Goal: Task Accomplishment & Management: Manage account settings

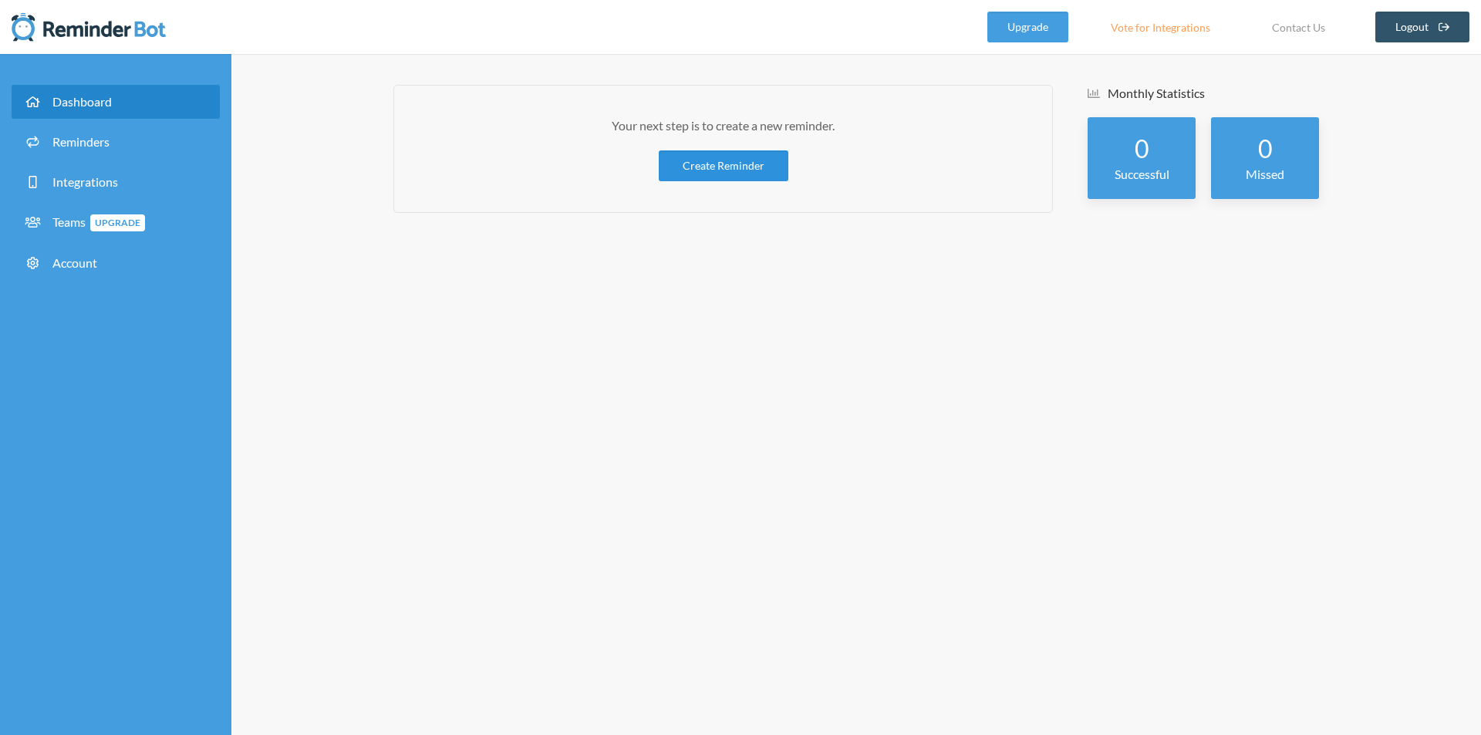
click at [687, 168] on link "Create Reminder" at bounding box center [724, 165] width 130 height 31
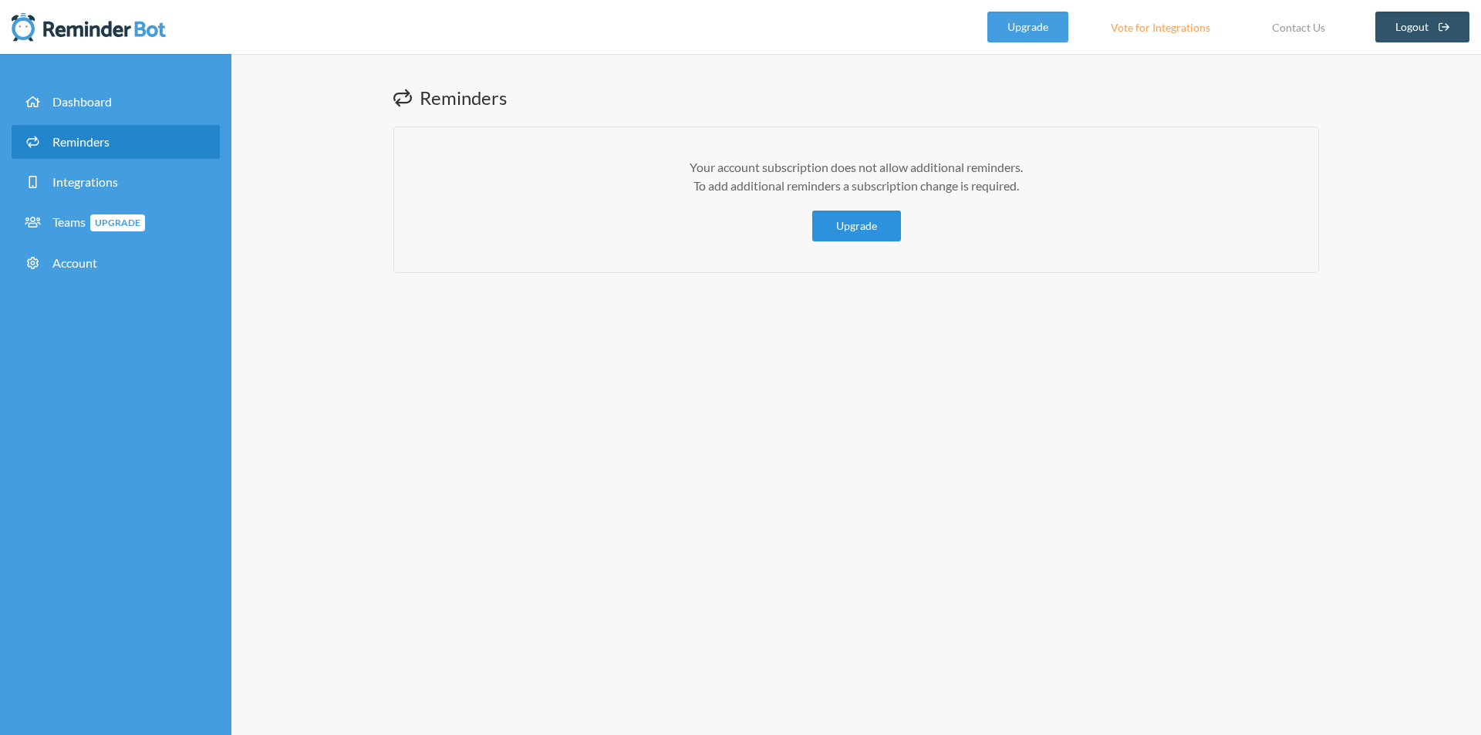
click at [848, 230] on link "Upgrade" at bounding box center [856, 226] width 89 height 31
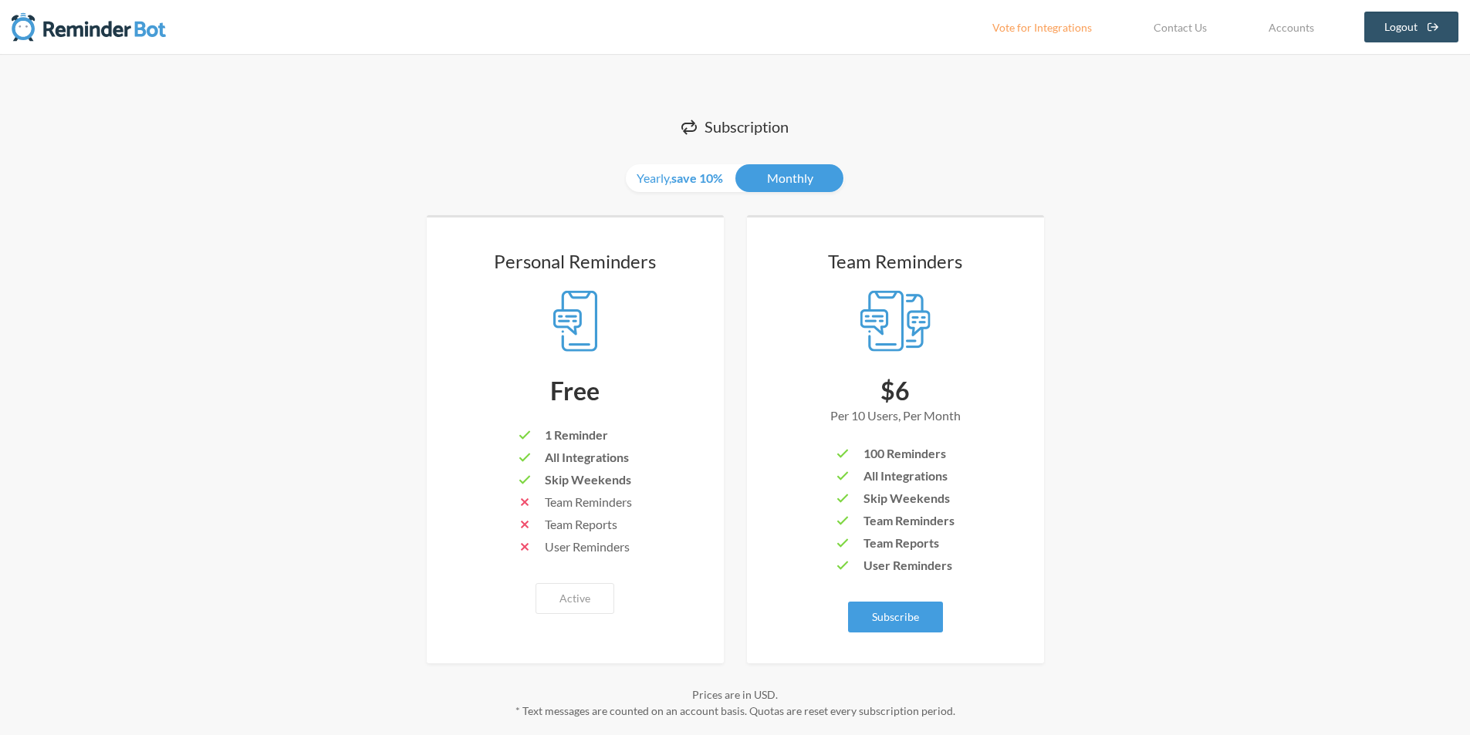
click at [57, 4] on div at bounding box center [89, 27] width 154 height 54
click at [51, 22] on img at bounding box center [89, 27] width 154 height 31
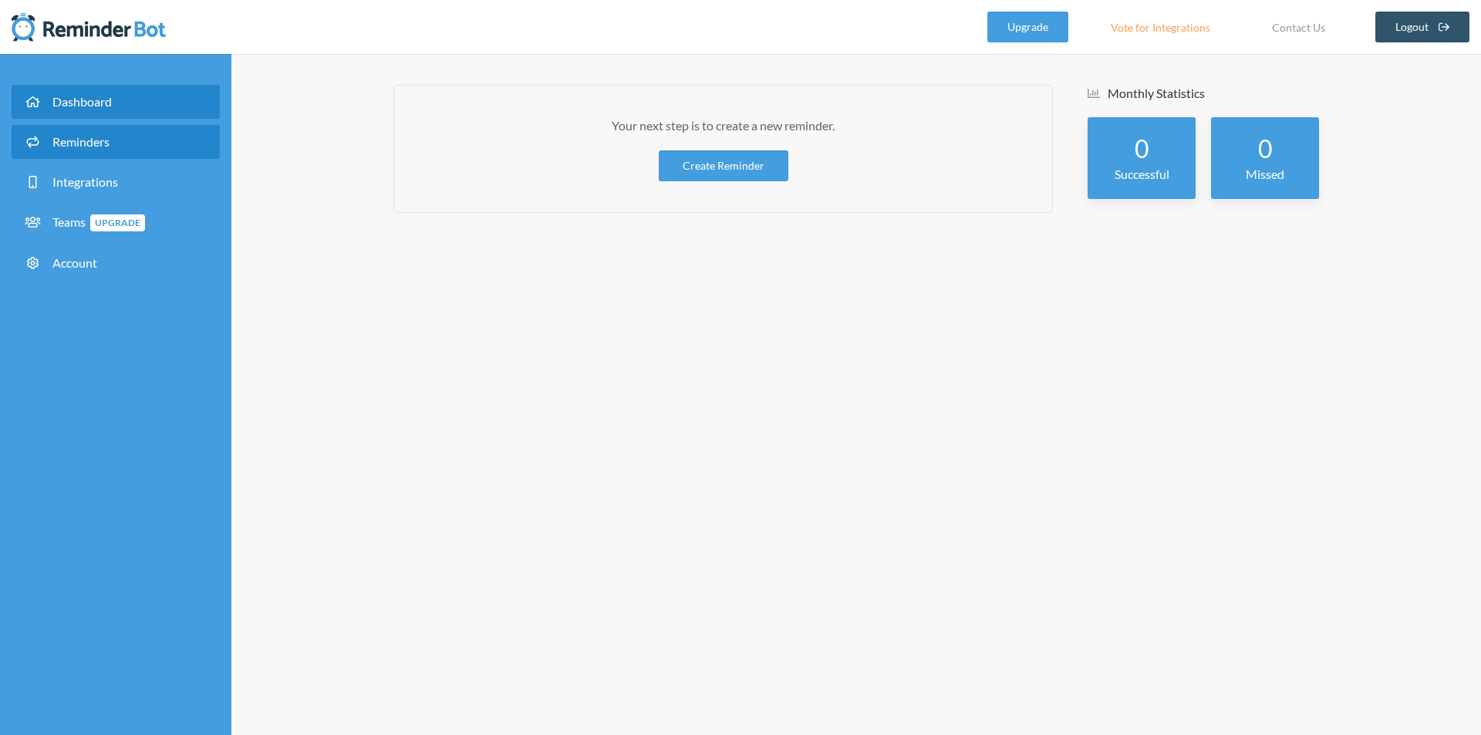
click at [69, 127] on link "Reminders" at bounding box center [116, 142] width 208 height 34
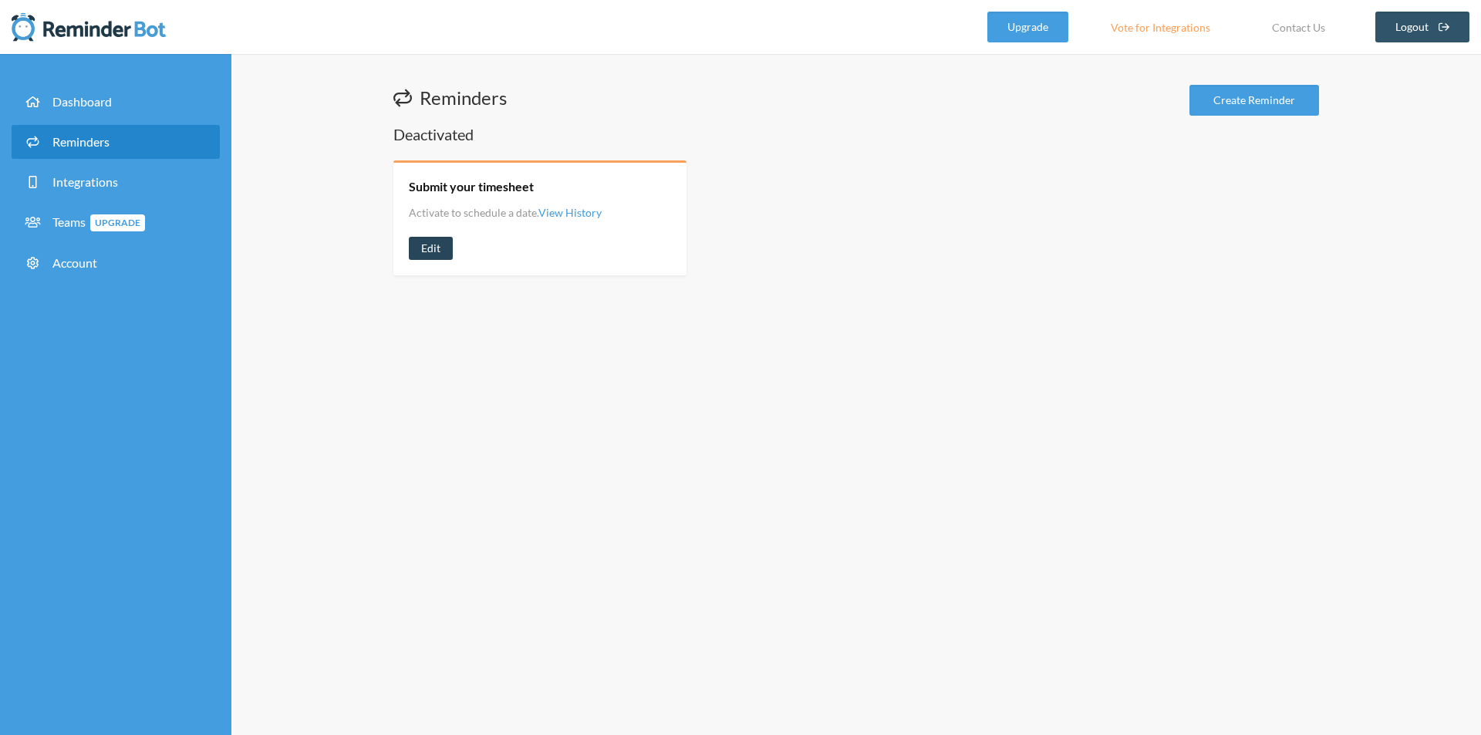
click at [447, 248] on link "Edit" at bounding box center [431, 248] width 44 height 23
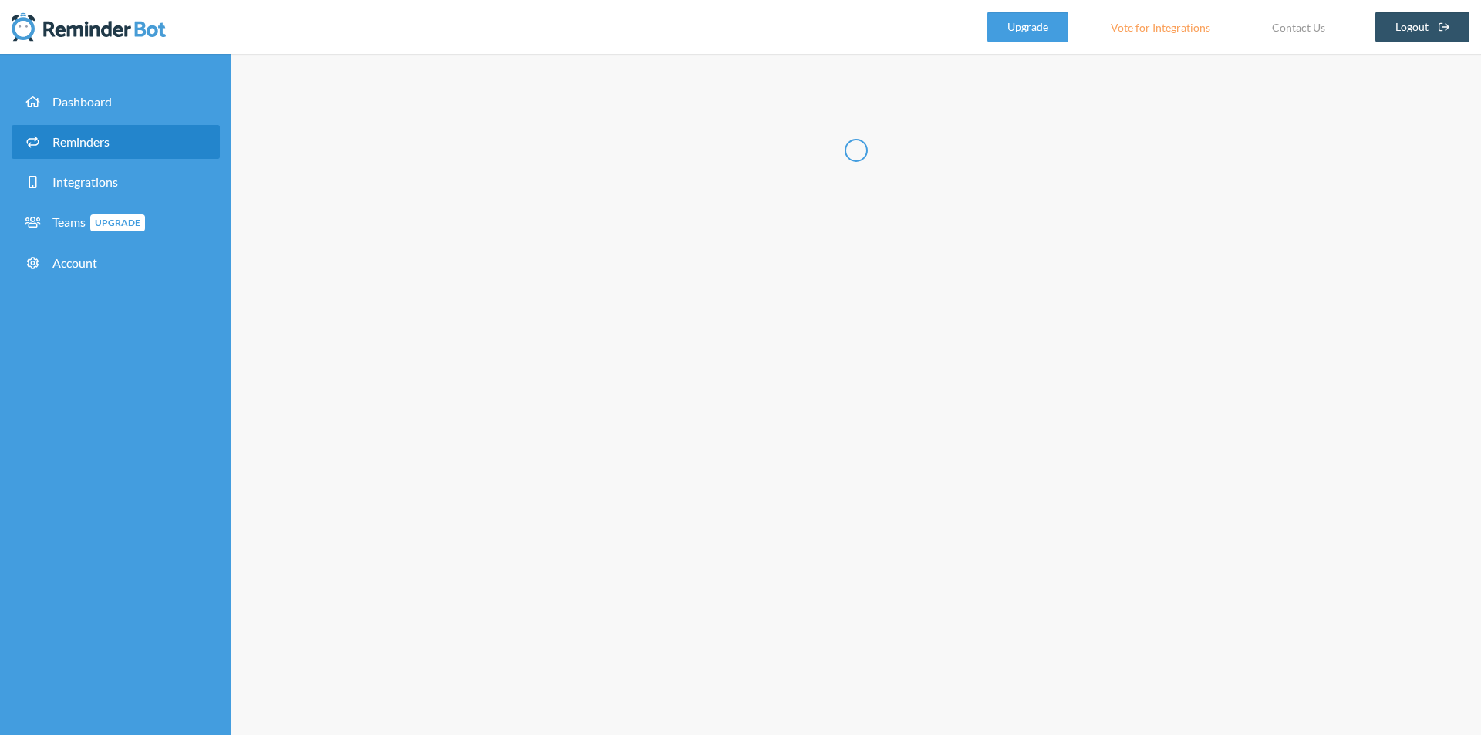
radio input "false"
radio input "true"
type input "Submit your timesheet"
select select "15:30:00"
select select "true"
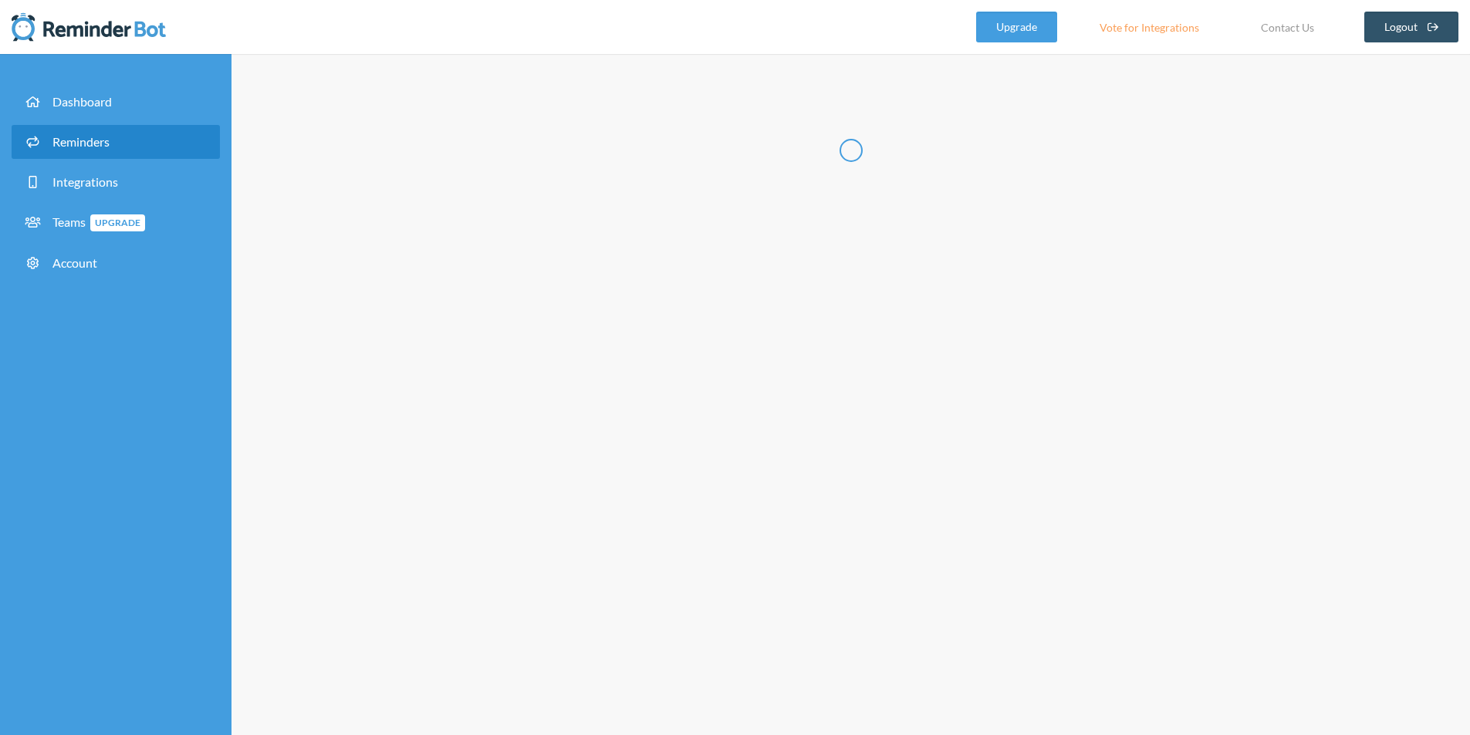
select select "16:30:00"
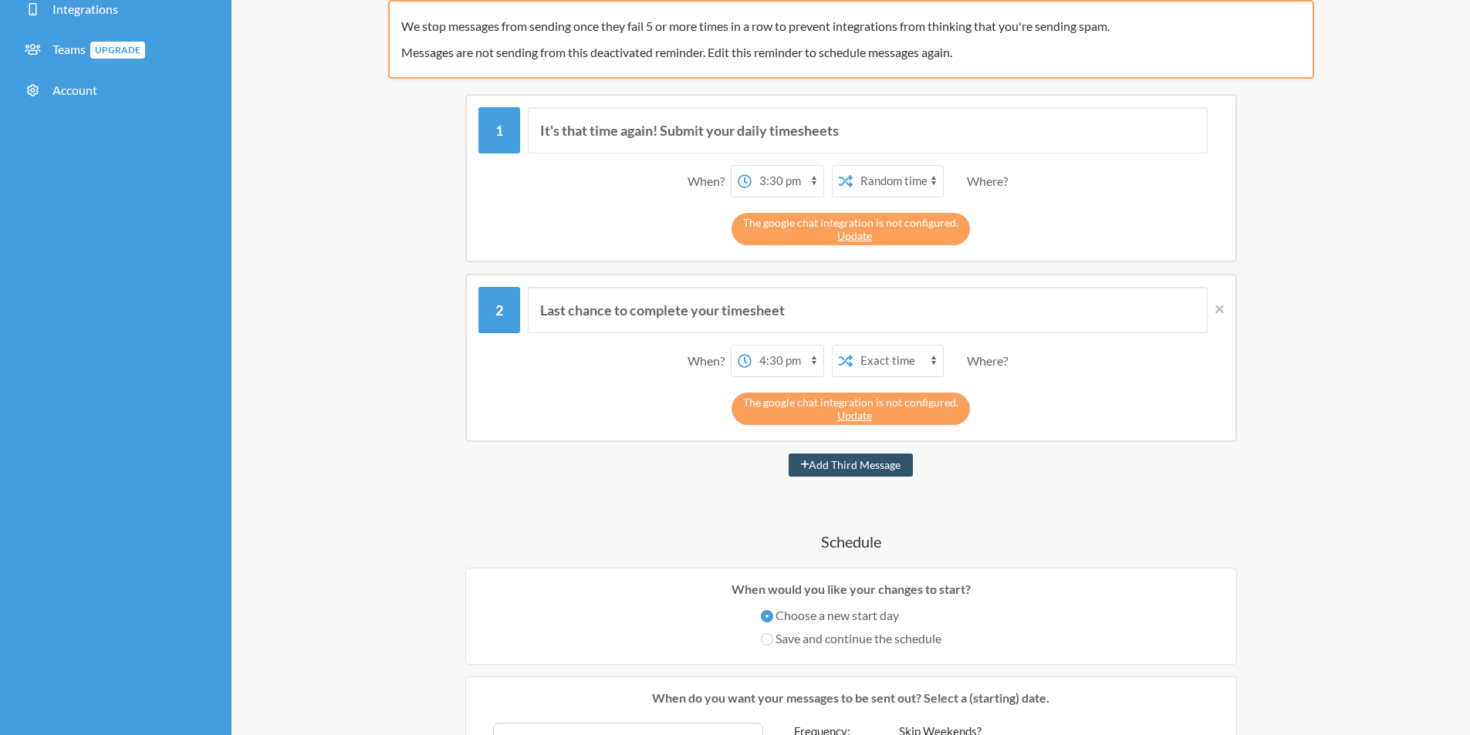
scroll to position [617, 0]
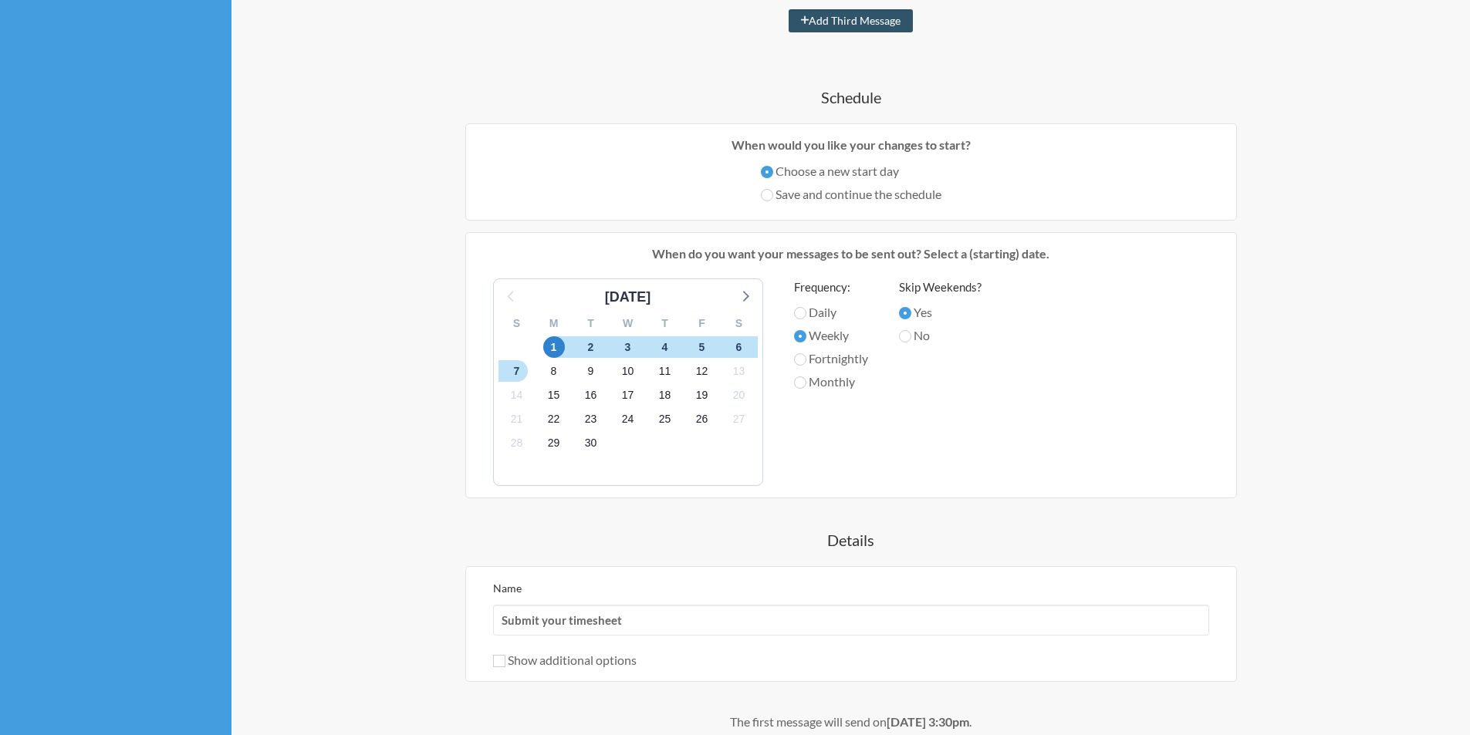
click at [808, 313] on label "Daily" at bounding box center [831, 312] width 74 height 19
click at [806, 313] on input "Daily" at bounding box center [800, 313] width 12 height 12
radio input "true"
click at [808, 200] on label "Save and continue the schedule" at bounding box center [851, 194] width 181 height 19
click at [773, 200] on input "Save and continue the schedule" at bounding box center [767, 195] width 12 height 12
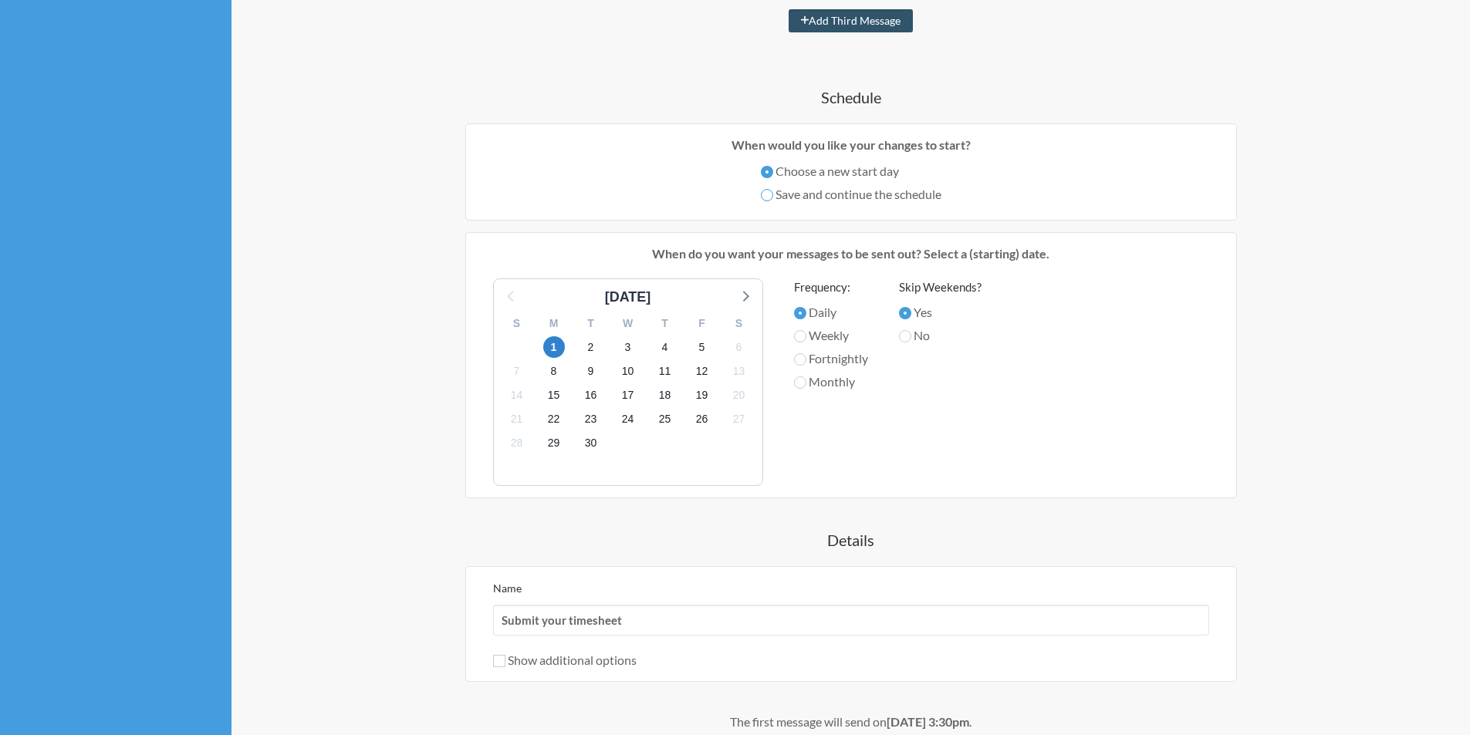
radio input "true"
click at [779, 181] on div "Choose a new start day" at bounding box center [851, 173] width 181 height 23
click at [778, 173] on label "Choose a new start day" at bounding box center [851, 171] width 181 height 19
click at [773, 173] on input "Choose a new start day" at bounding box center [767, 172] width 12 height 12
radio input "true"
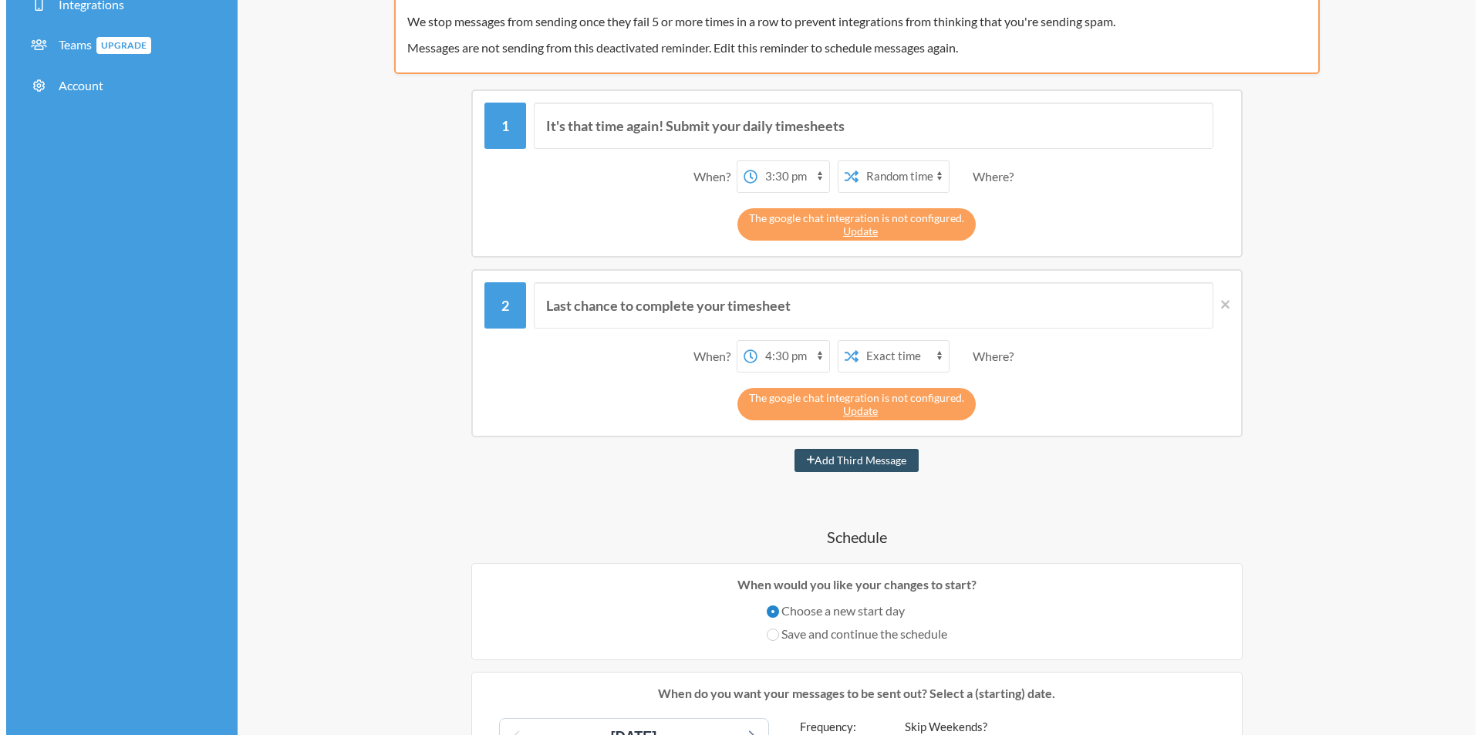
scroll to position [0, 0]
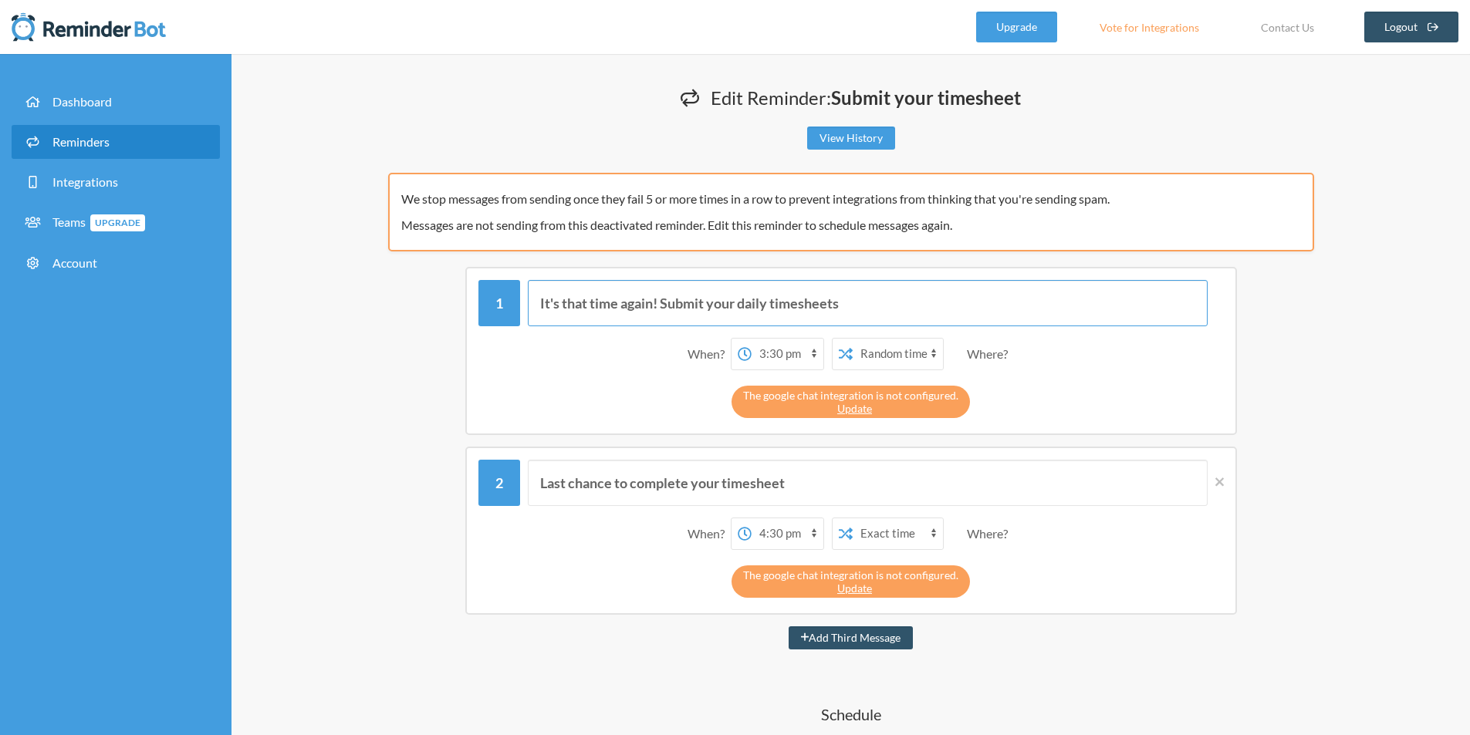
click at [636, 310] on input "It's that time again! Submit your daily timesheets" at bounding box center [868, 303] width 680 height 46
type input "Hi, Good Morning"
click at [609, 496] on input "Last chance to complete your timesheet" at bounding box center [868, 483] width 680 height 46
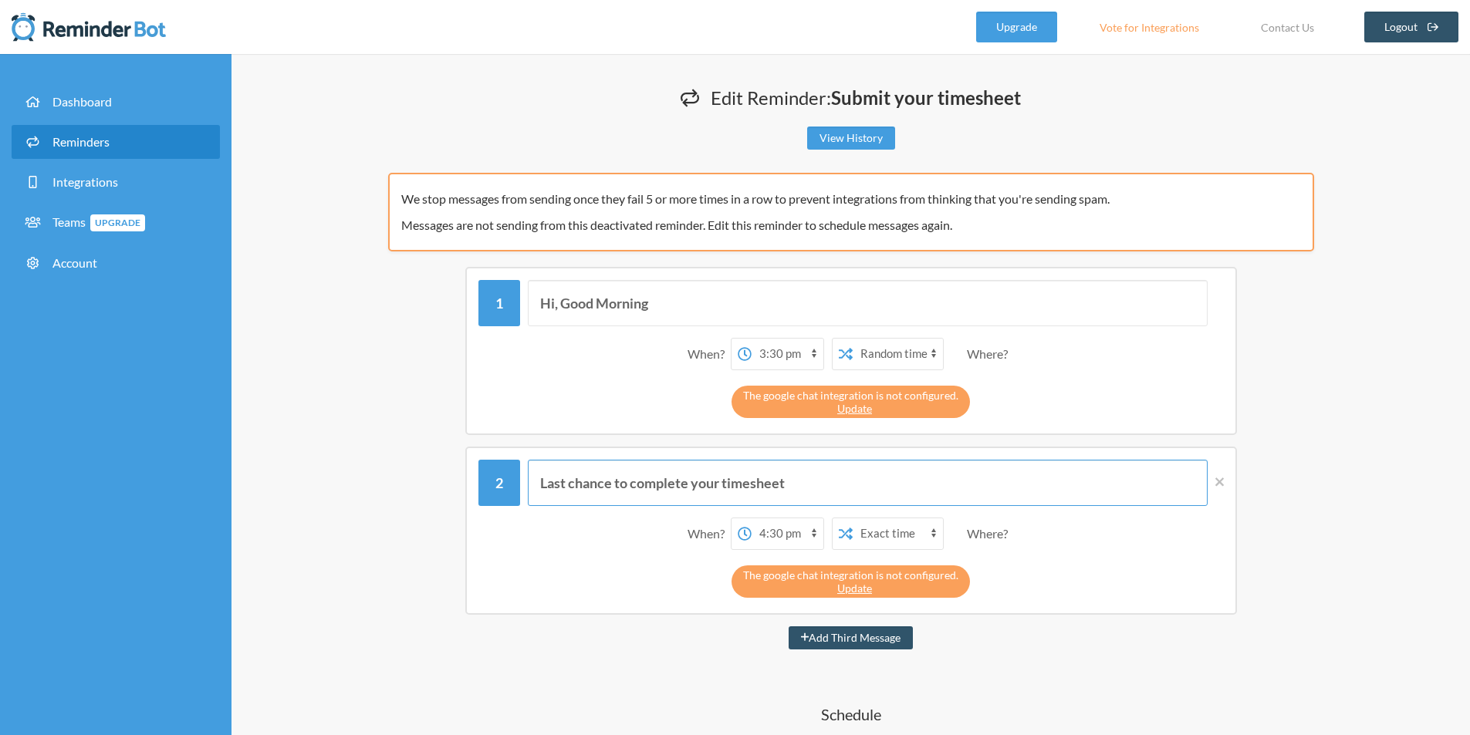
click at [609, 496] on input "Last chance to complete your timesheet" at bounding box center [868, 483] width 680 height 46
click at [557, 481] on input "By bye" at bounding box center [868, 483] width 680 height 46
type input "Bye bye"
click at [843, 414] on link "Update" at bounding box center [854, 408] width 35 height 13
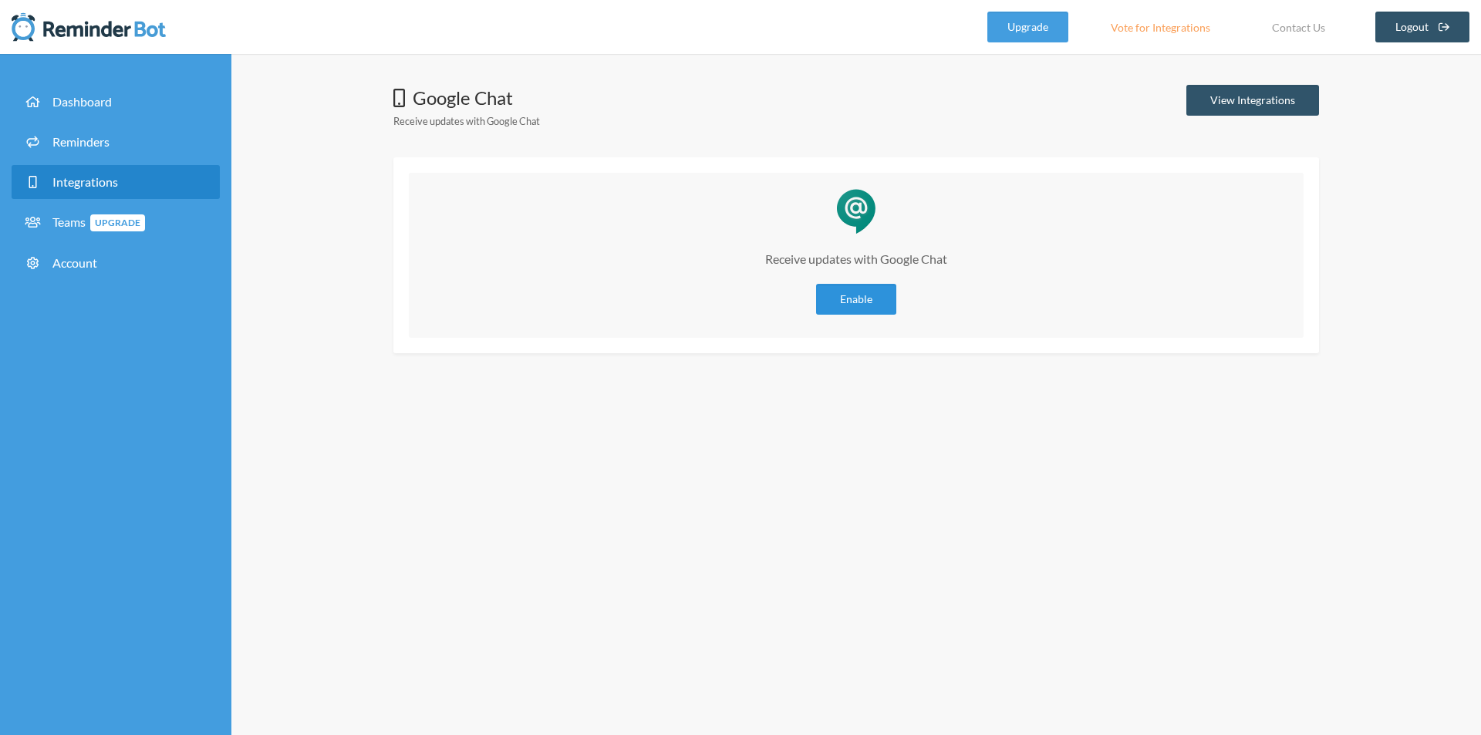
click at [849, 296] on link "Enable" at bounding box center [856, 299] width 80 height 31
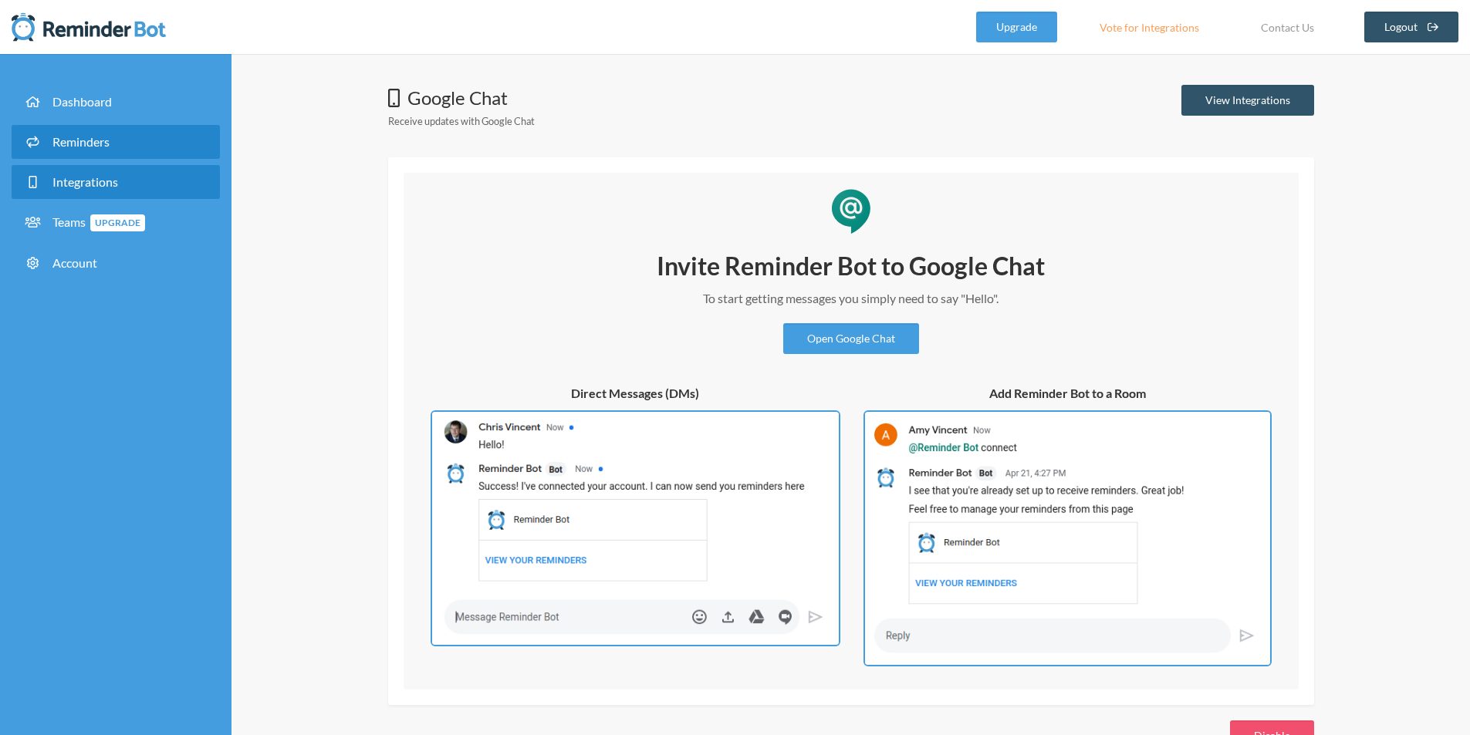
click at [86, 146] on span "Reminders" at bounding box center [80, 141] width 57 height 15
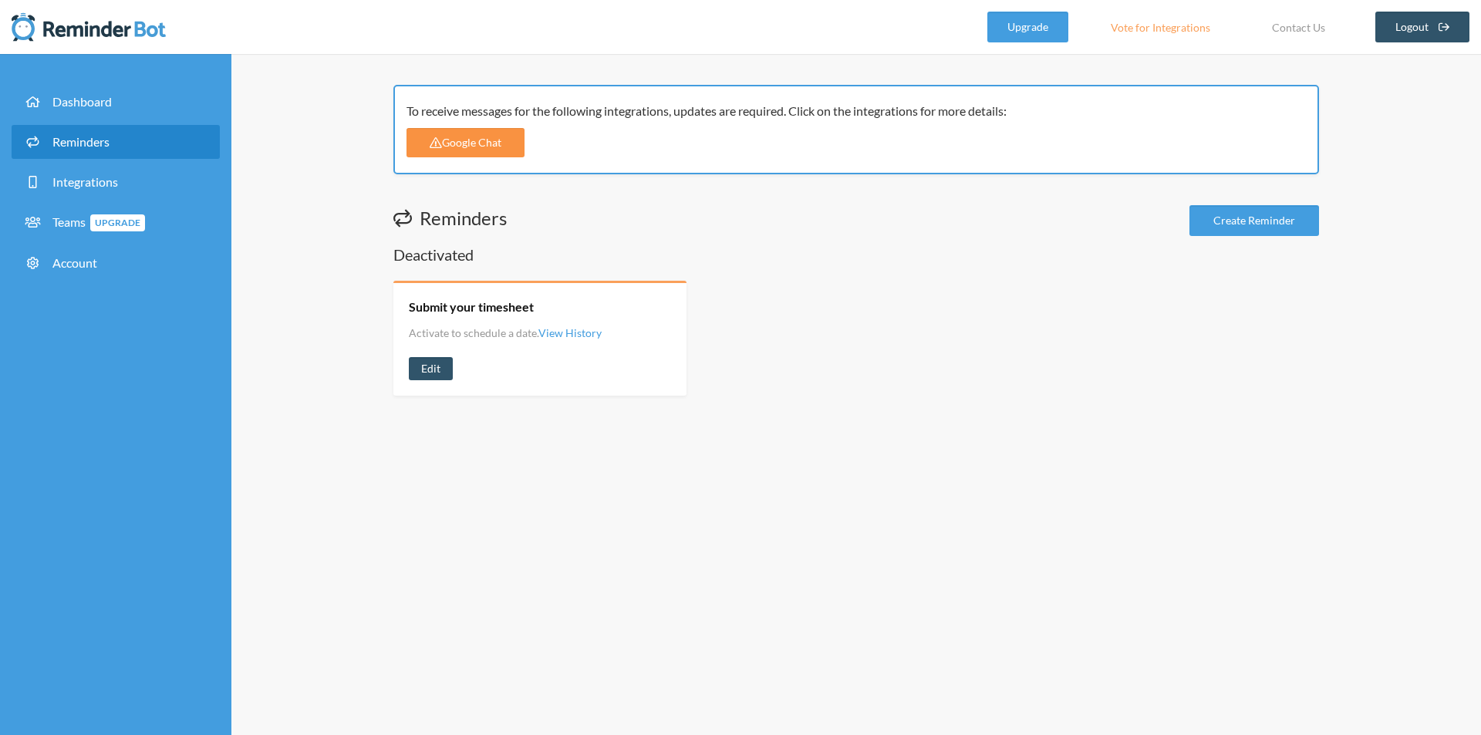
click at [496, 146] on link "Google Chat" at bounding box center [466, 142] width 118 height 29
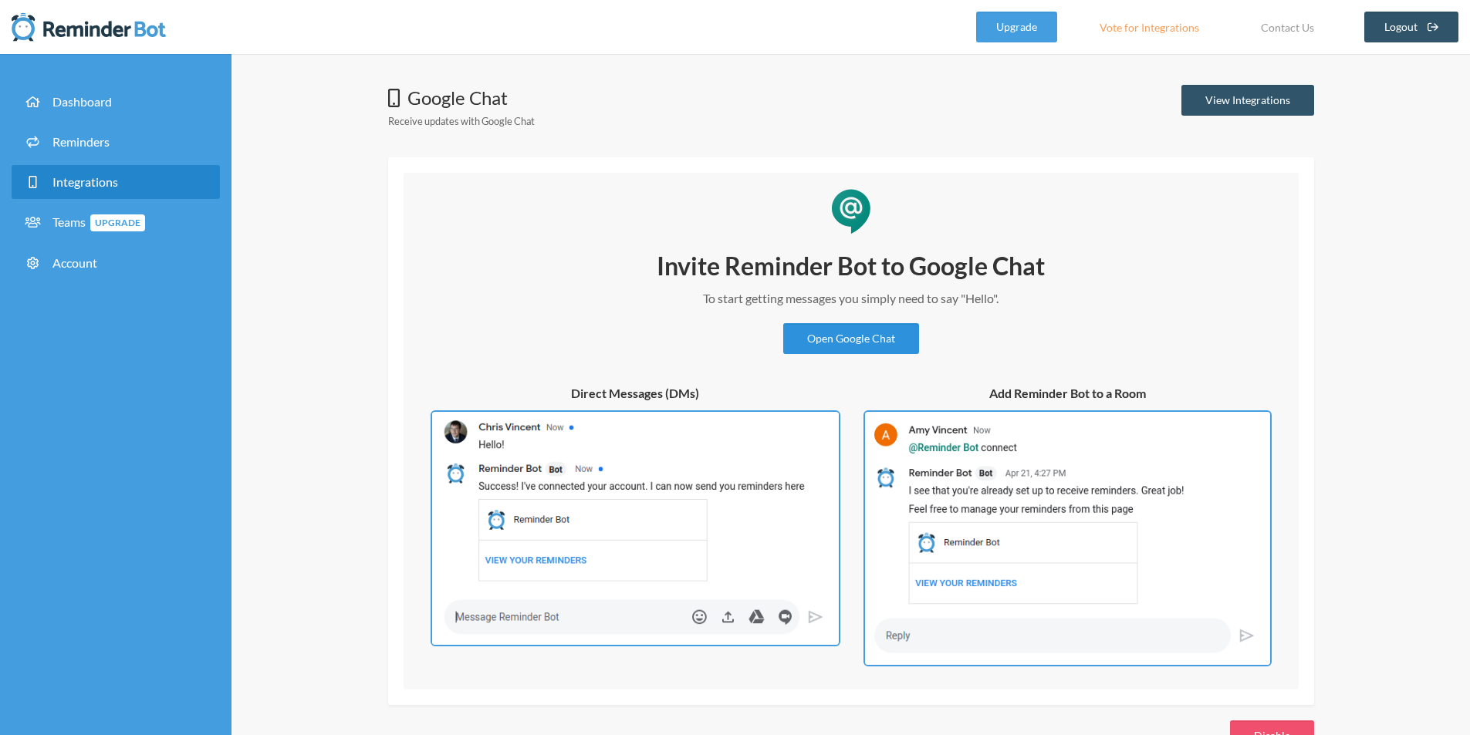
click at [855, 343] on link "Open Google Chat" at bounding box center [851, 338] width 136 height 31
click at [100, 131] on link "Reminders" at bounding box center [116, 142] width 208 height 34
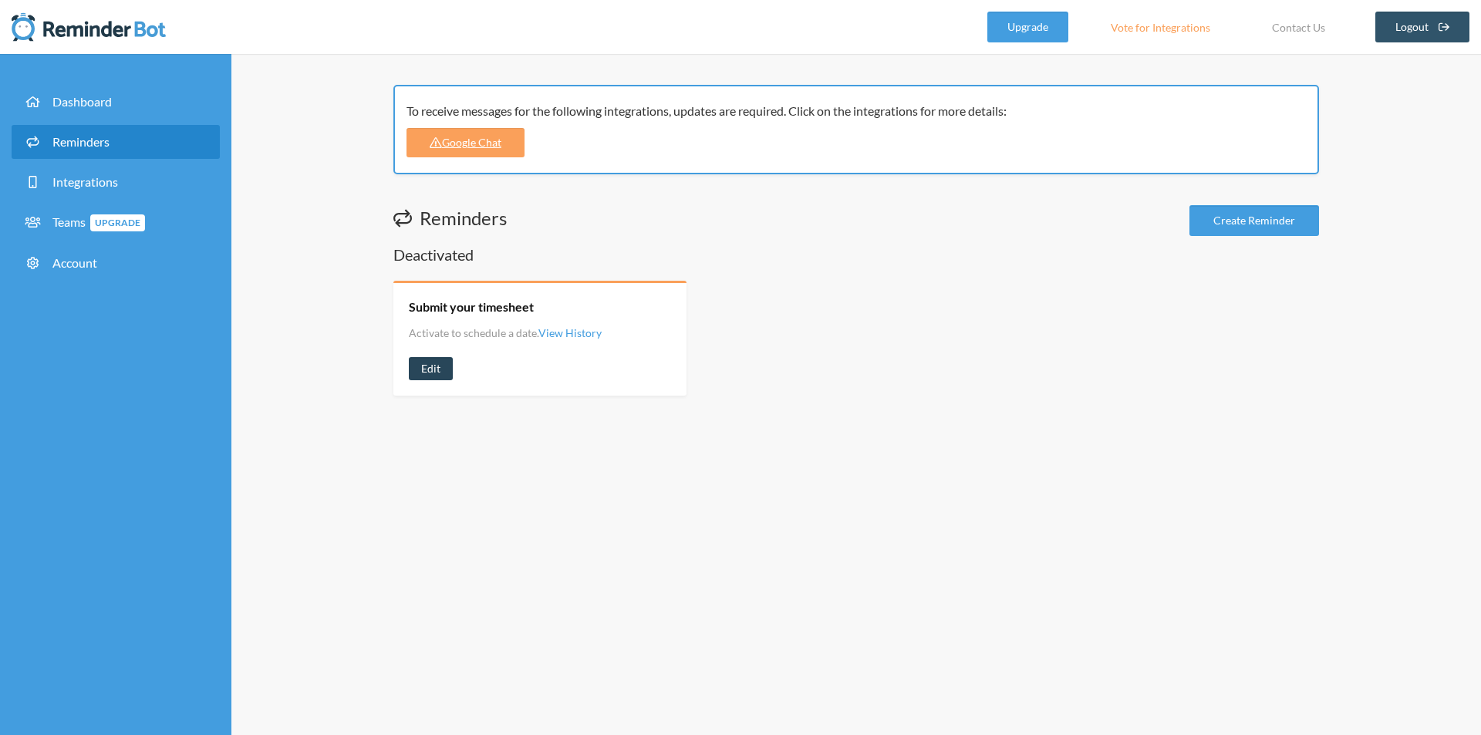
click at [426, 360] on link "Edit" at bounding box center [431, 368] width 44 height 23
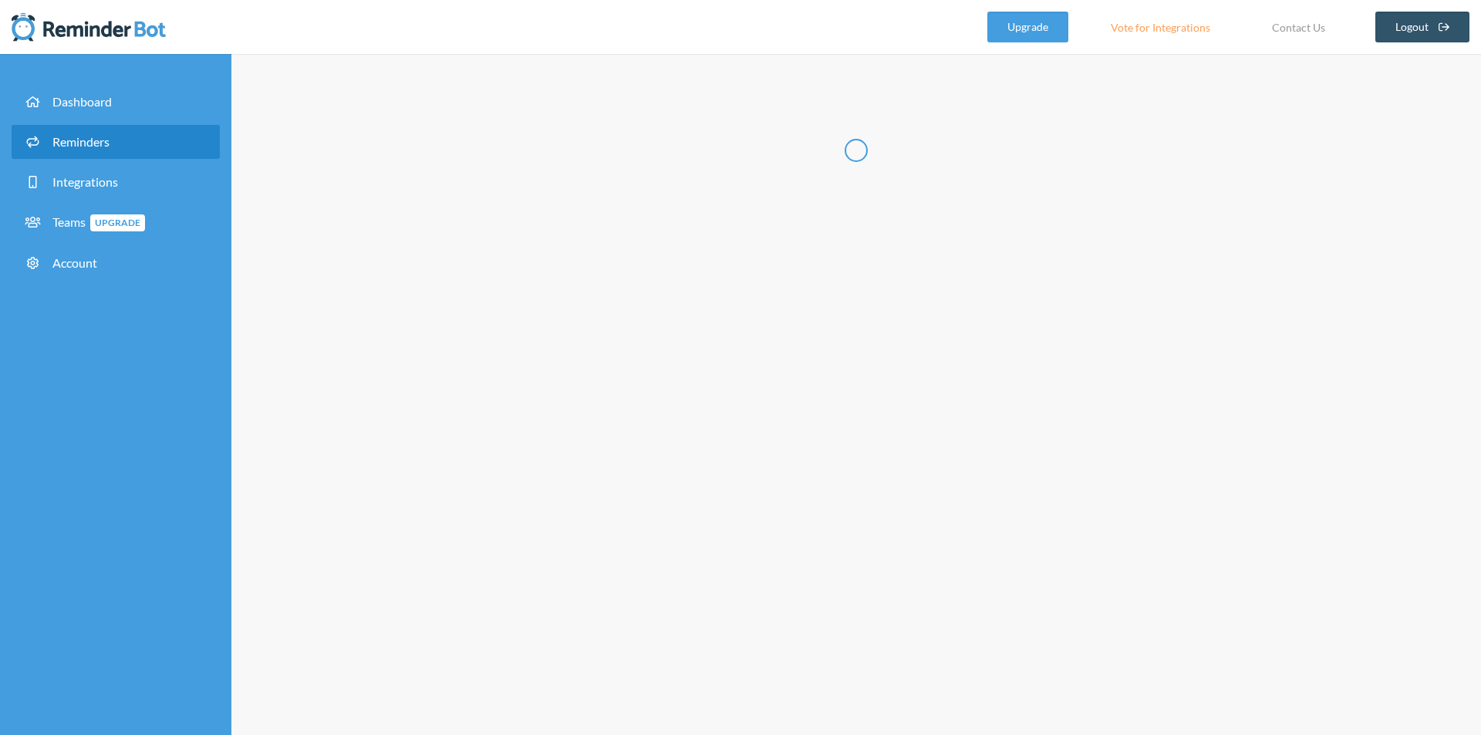
radio input "false"
radio input "true"
type input "Submit your timesheet"
select select "15:30:00"
select select "true"
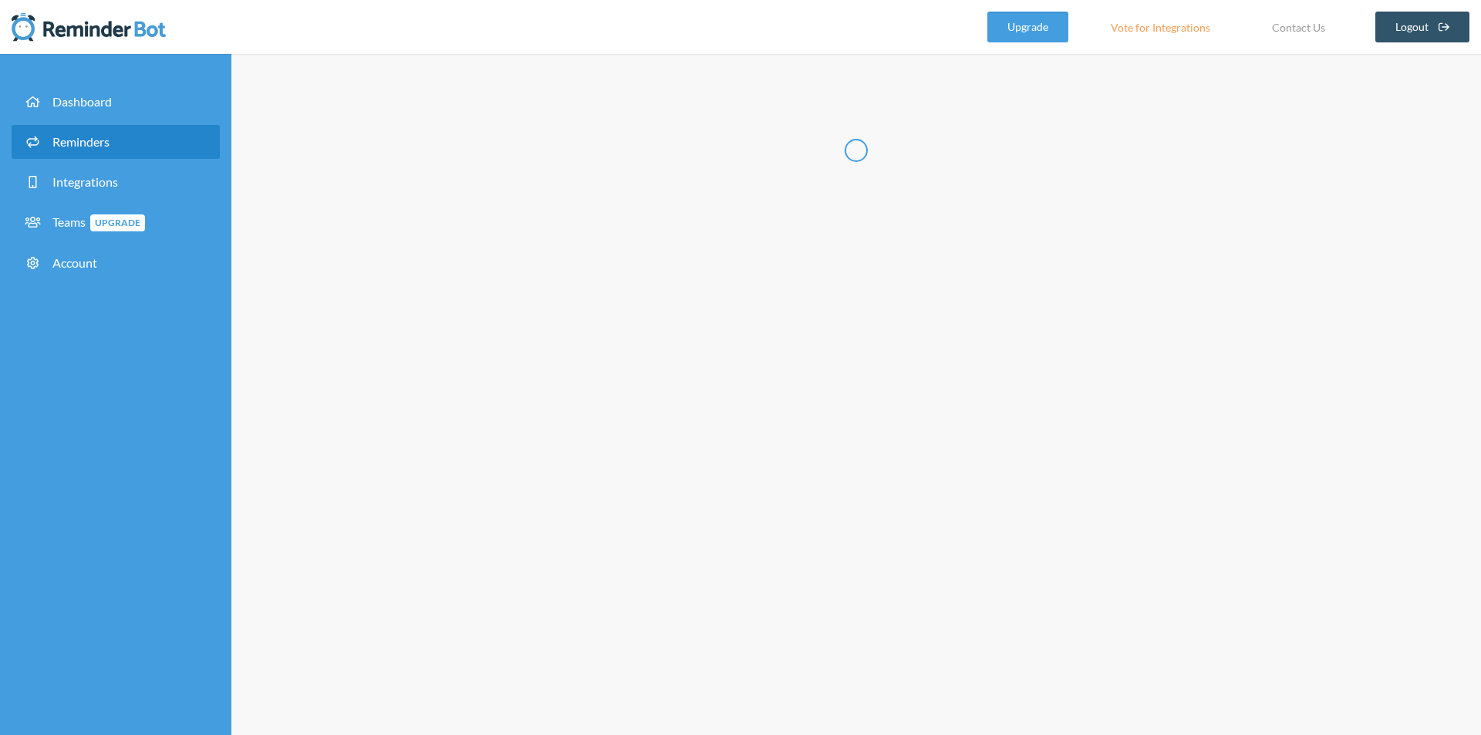
select select "16:30:00"
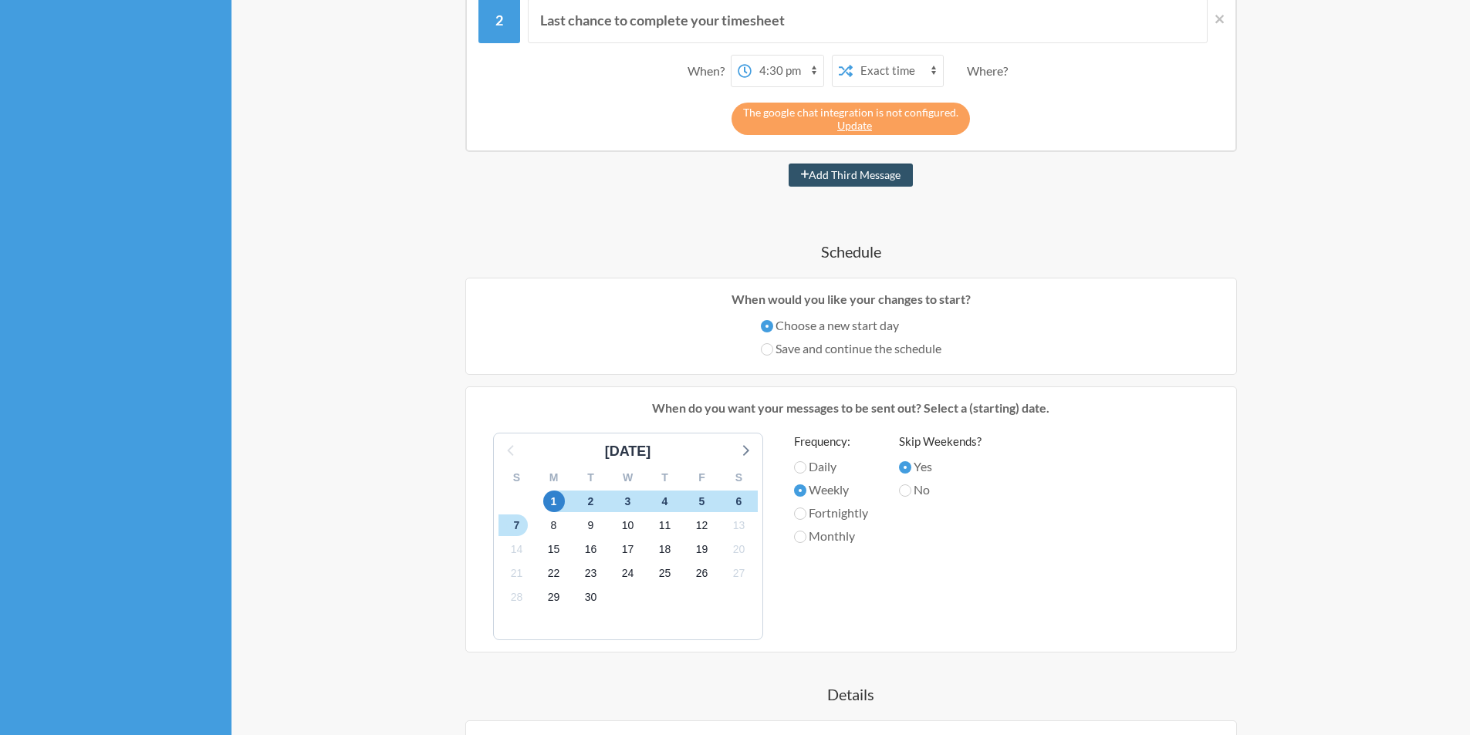
scroll to position [872, 0]
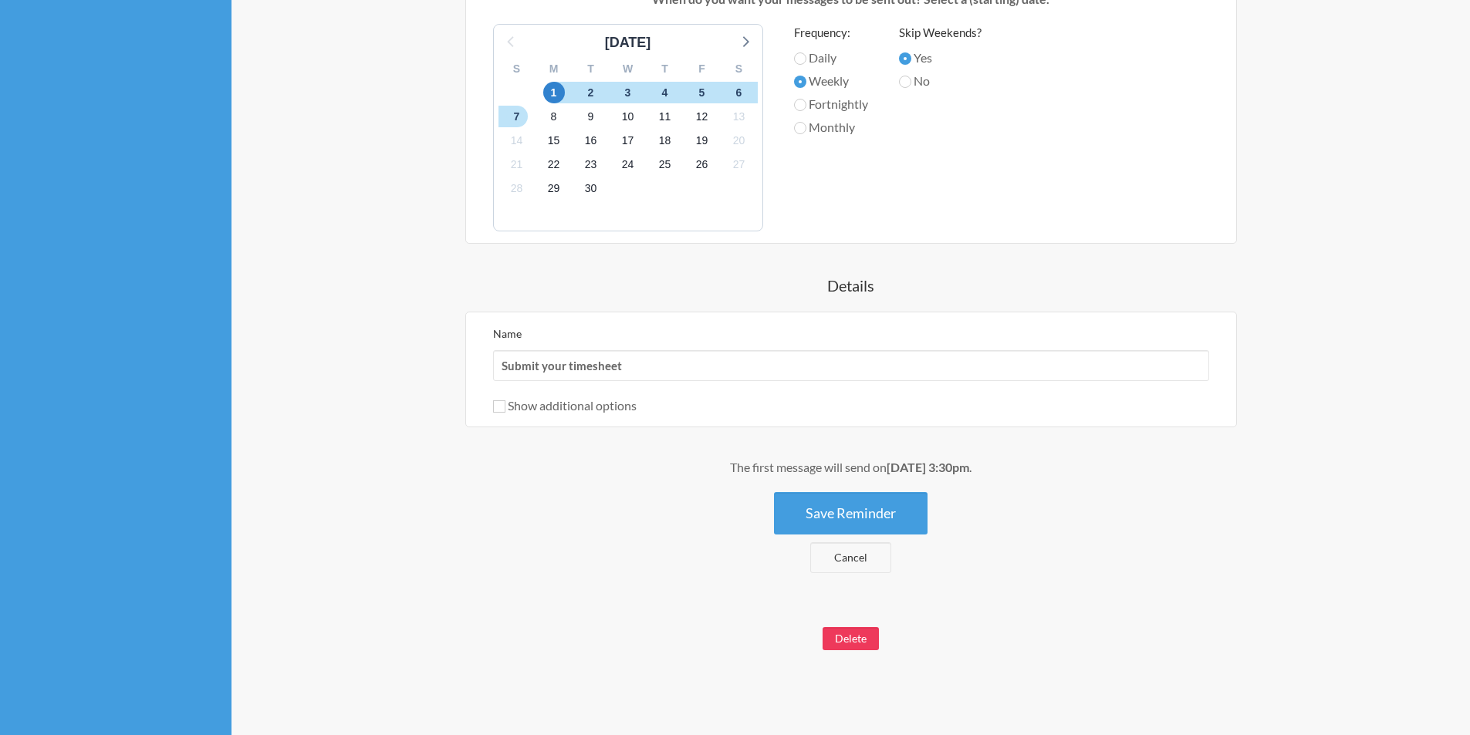
click at [862, 641] on button "Delete" at bounding box center [850, 638] width 56 height 23
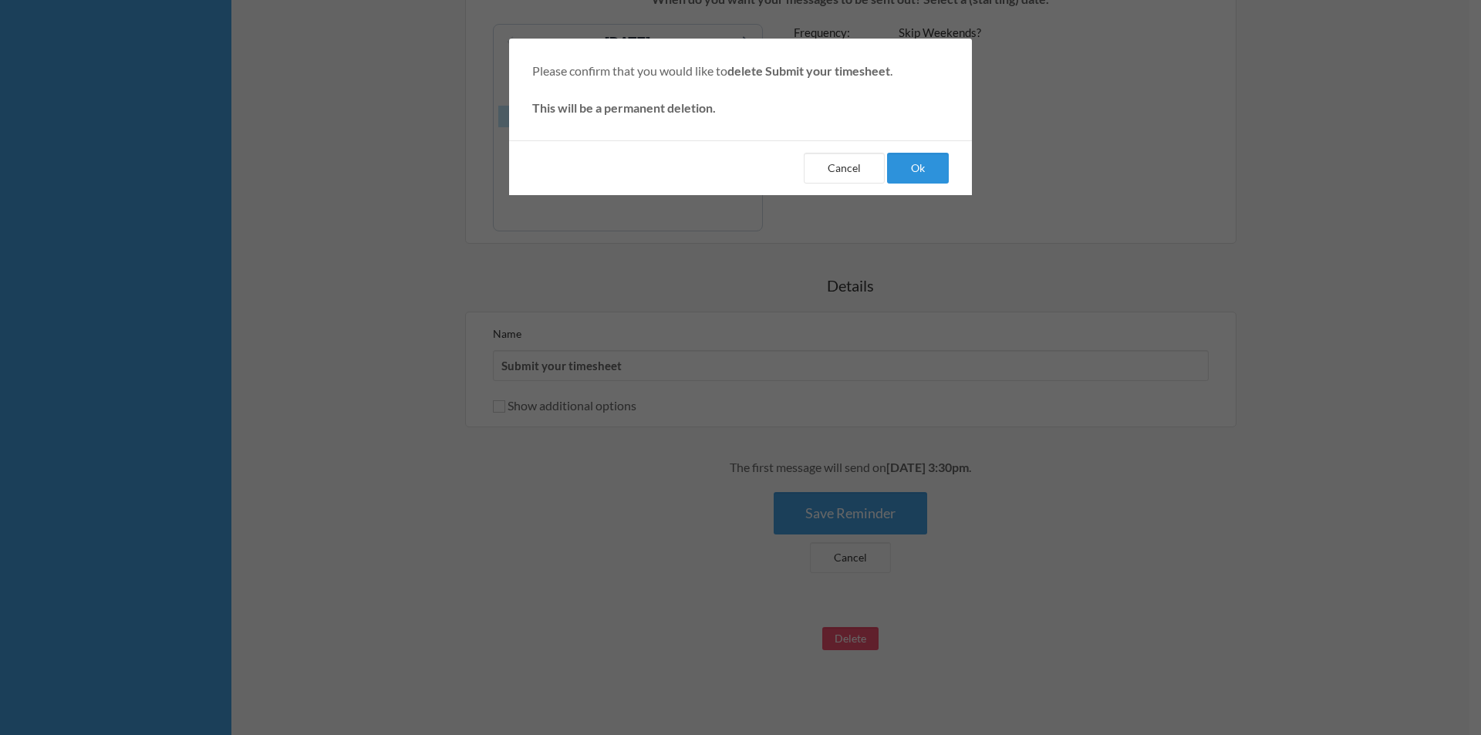
click at [903, 170] on button "Ok" at bounding box center [918, 168] width 62 height 31
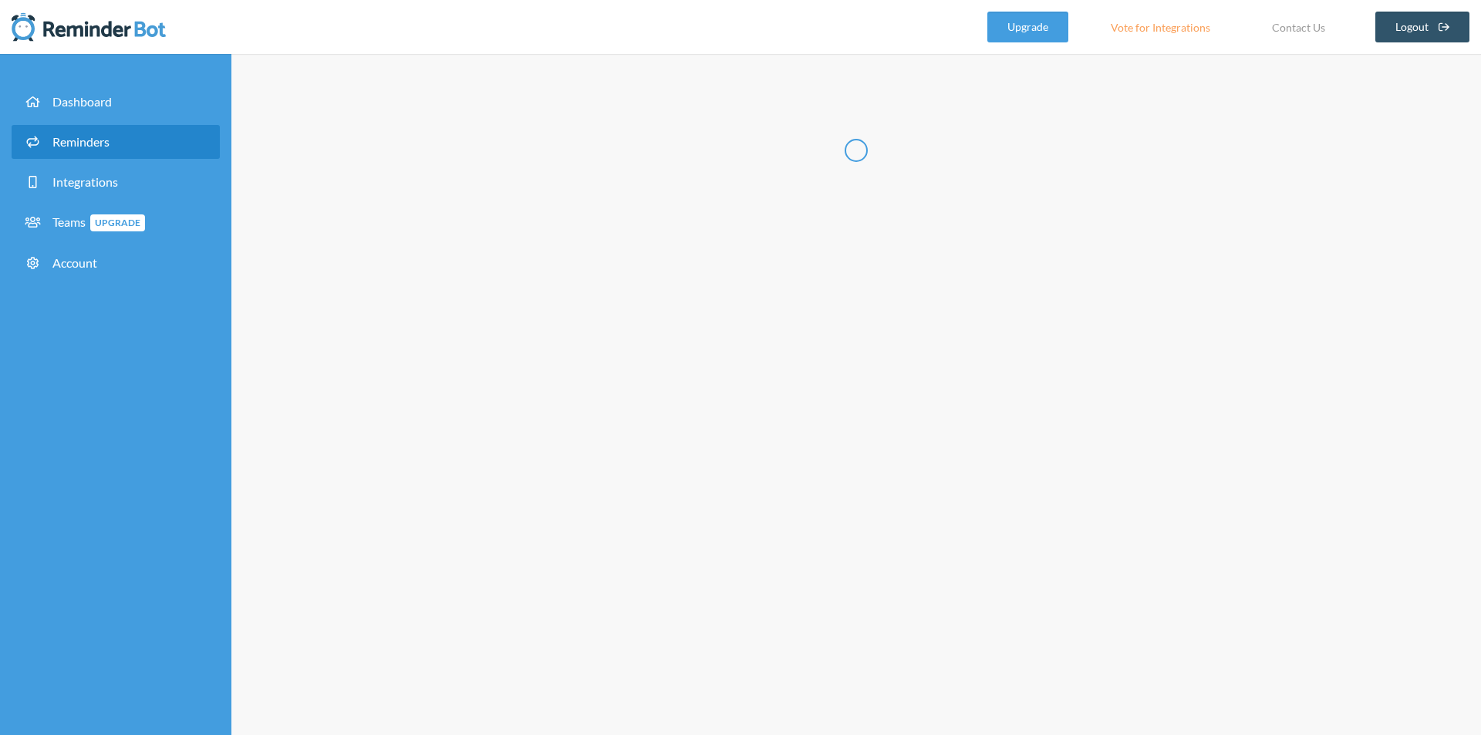
select select "07:30:00"
select select "08:30:00"
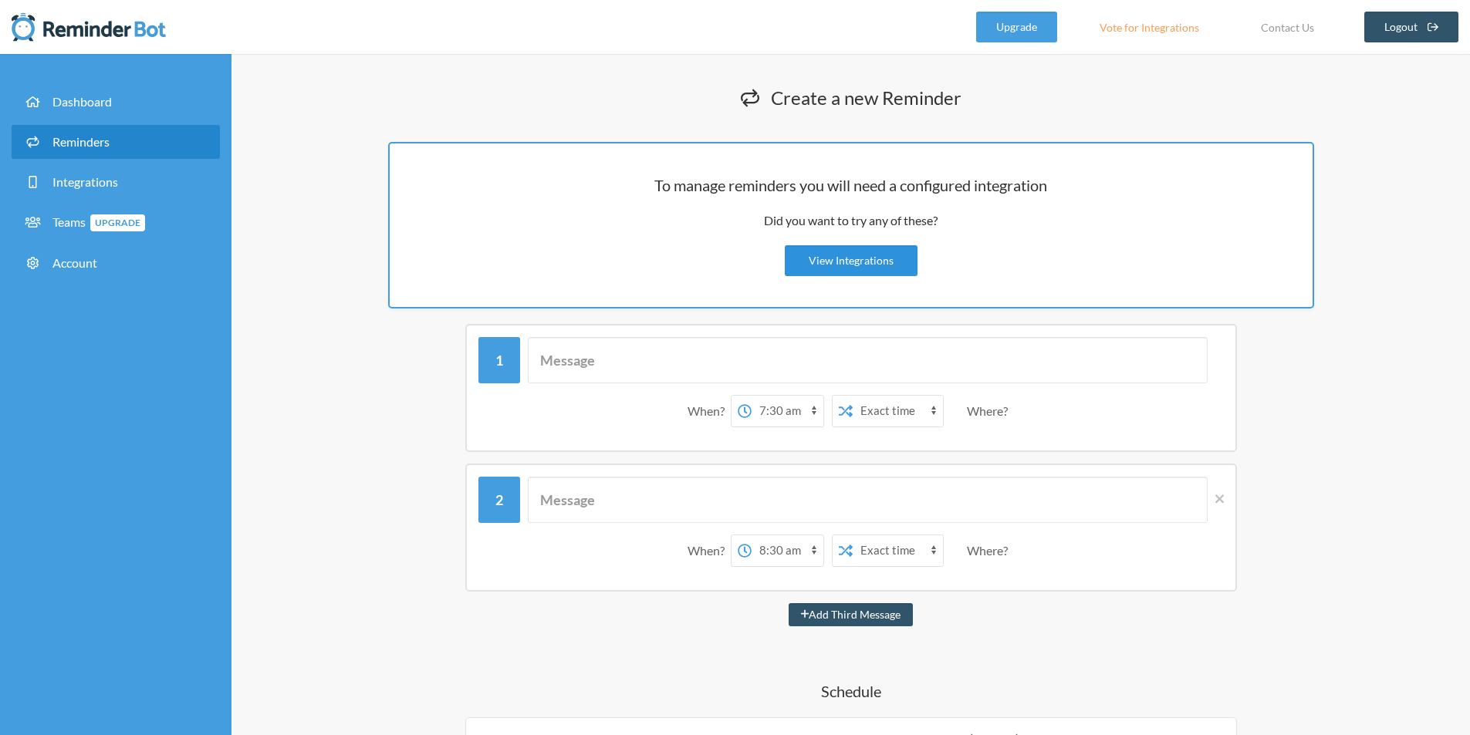
click at [870, 252] on link "View Integrations" at bounding box center [851, 260] width 133 height 31
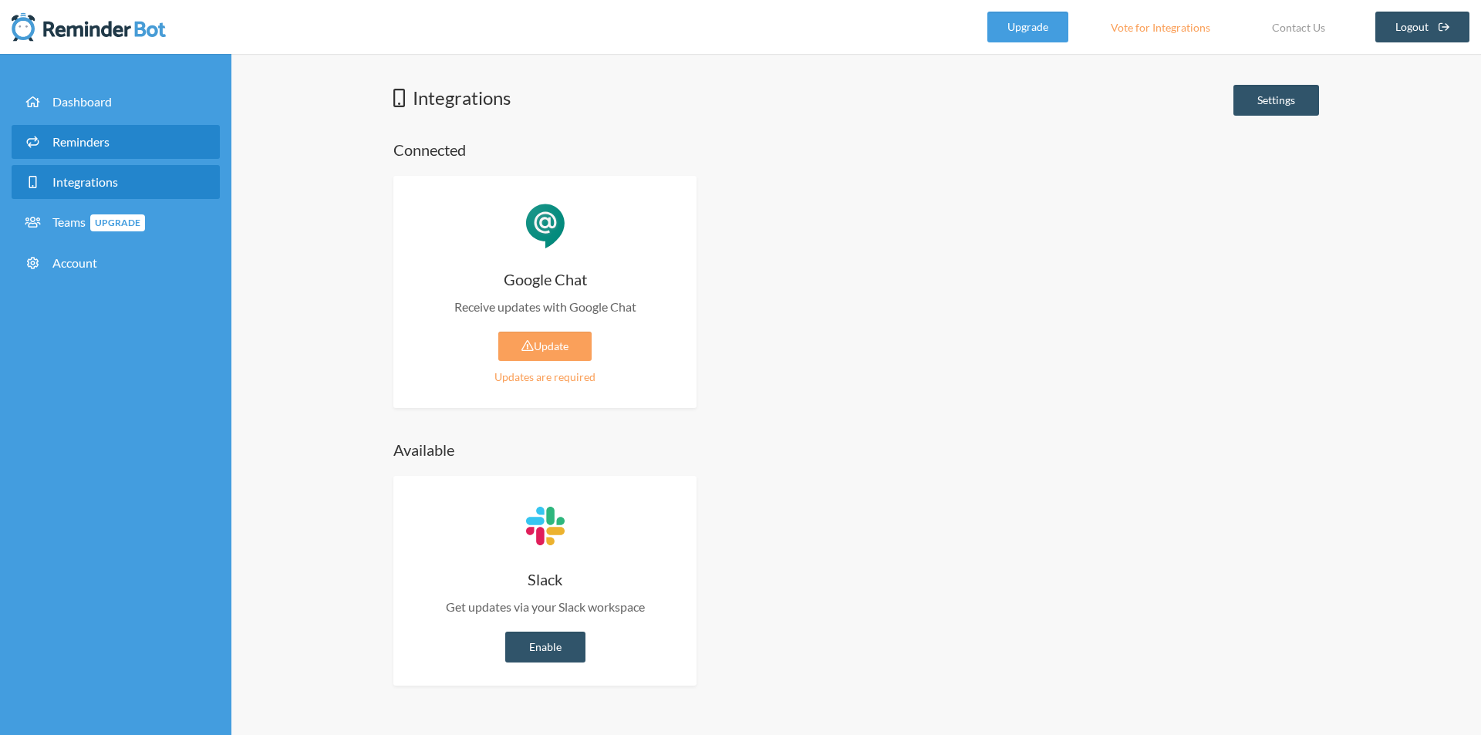
click at [100, 140] on span "Reminders" at bounding box center [80, 141] width 57 height 15
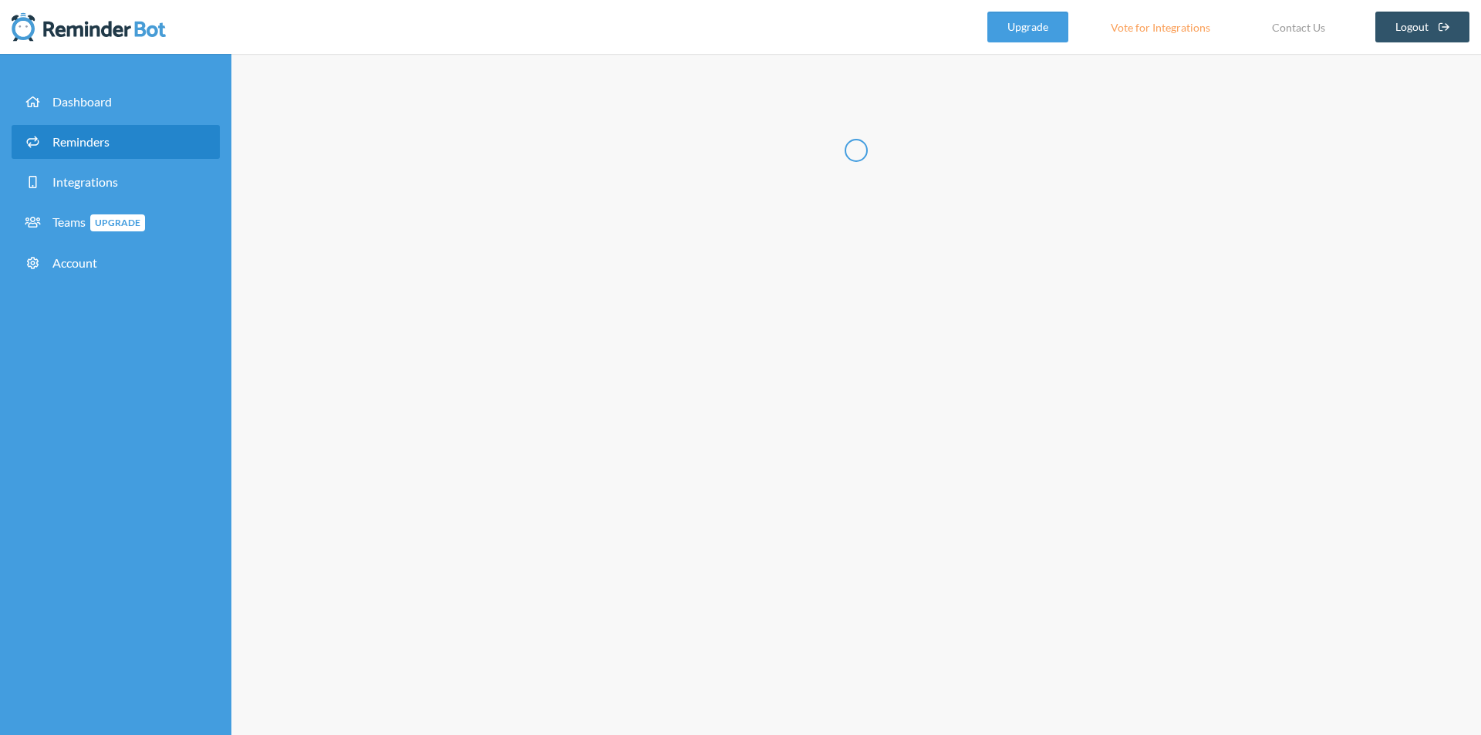
select select "09:30:00"
select select "10:30:00"
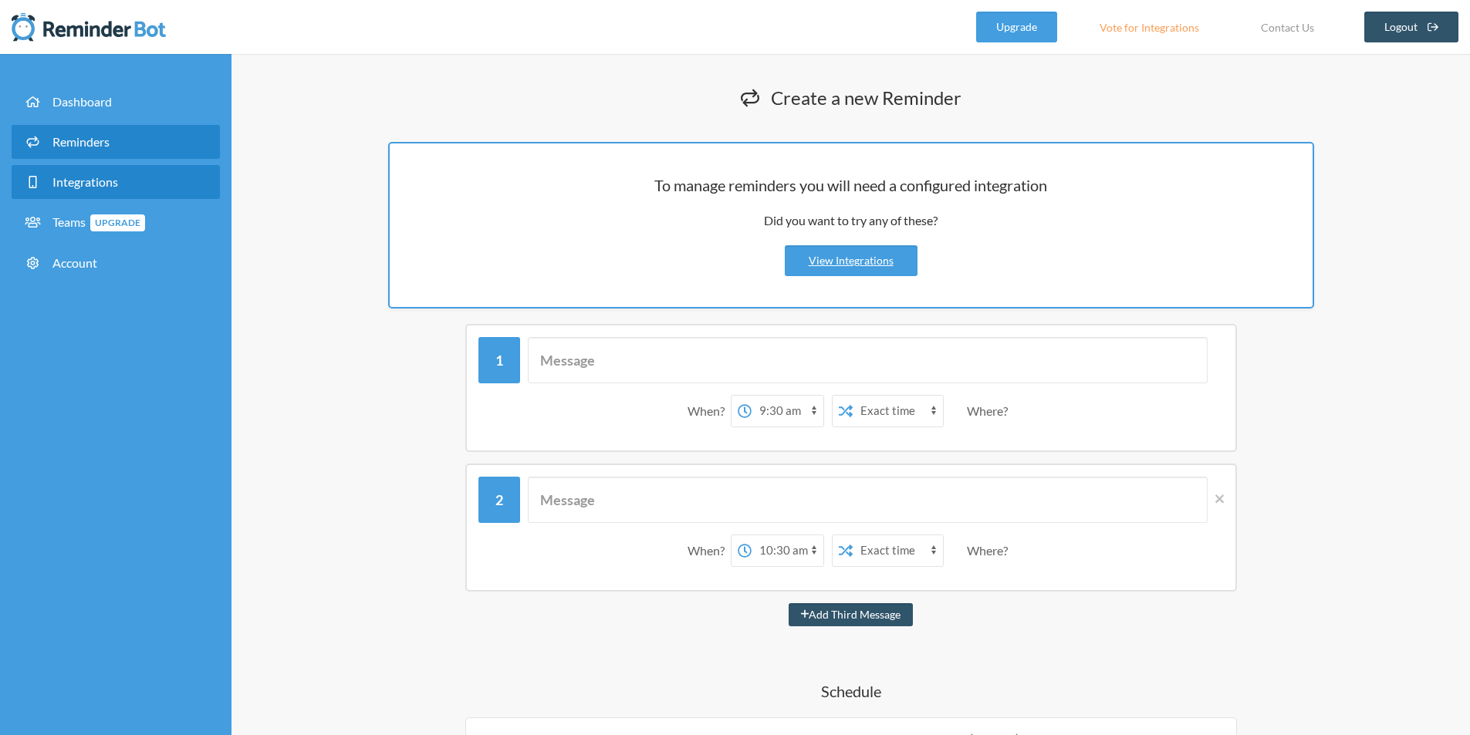
click at [105, 187] on span "Integrations" at bounding box center [85, 181] width 66 height 15
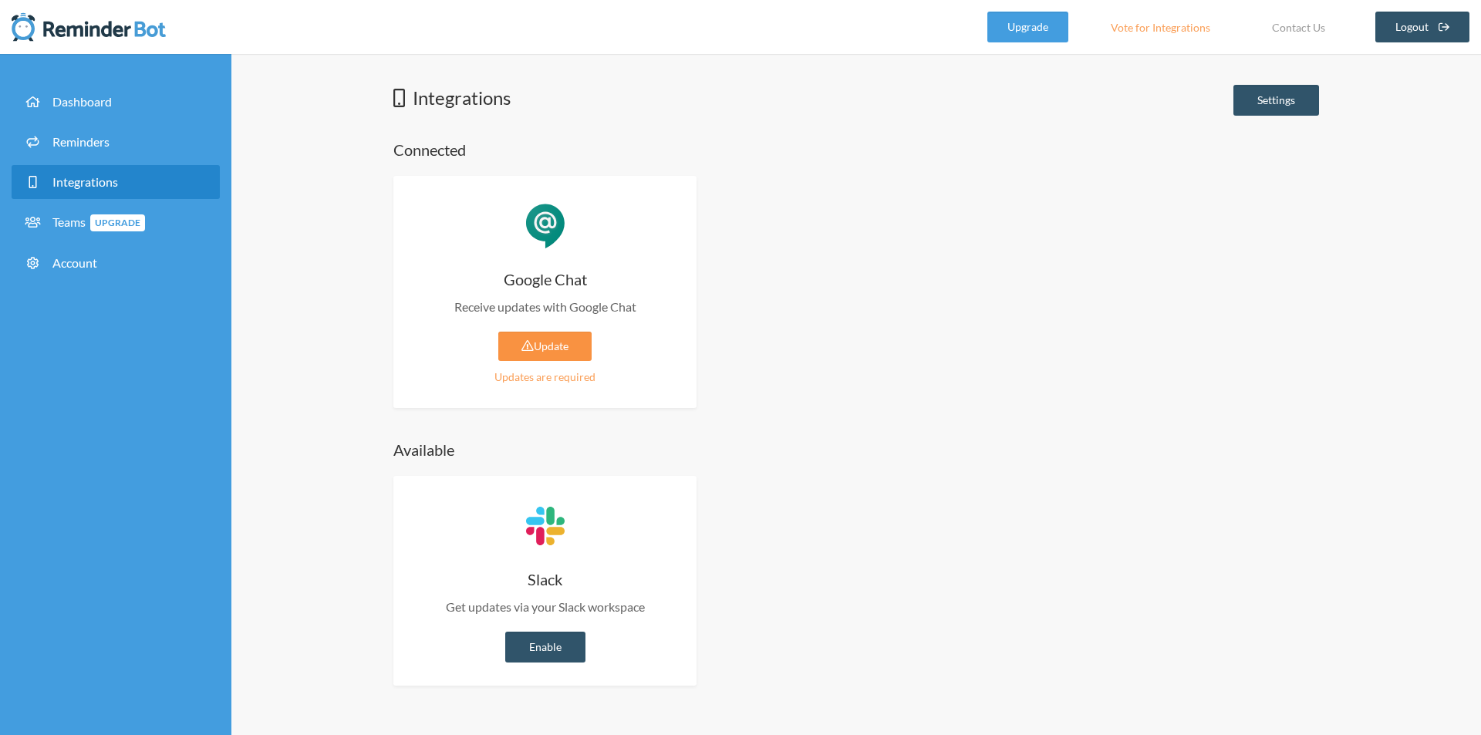
click at [565, 346] on link "Update" at bounding box center [544, 346] width 93 height 29
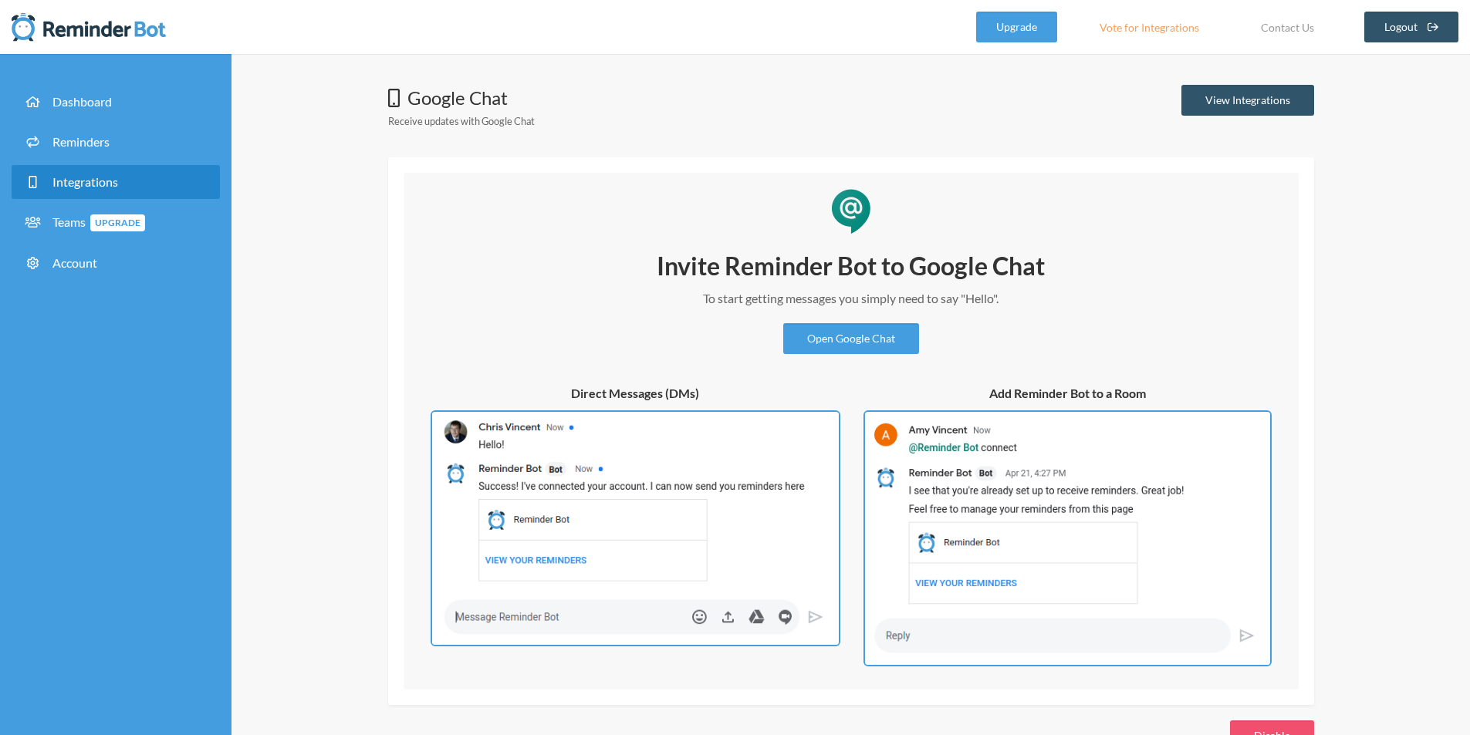
click at [386, 281] on div "Google Chat Receive updates with Google Chat View Integrations Invite Reminder …" at bounding box center [850, 418] width 987 height 666
click at [99, 135] on span "Reminders" at bounding box center [80, 141] width 57 height 15
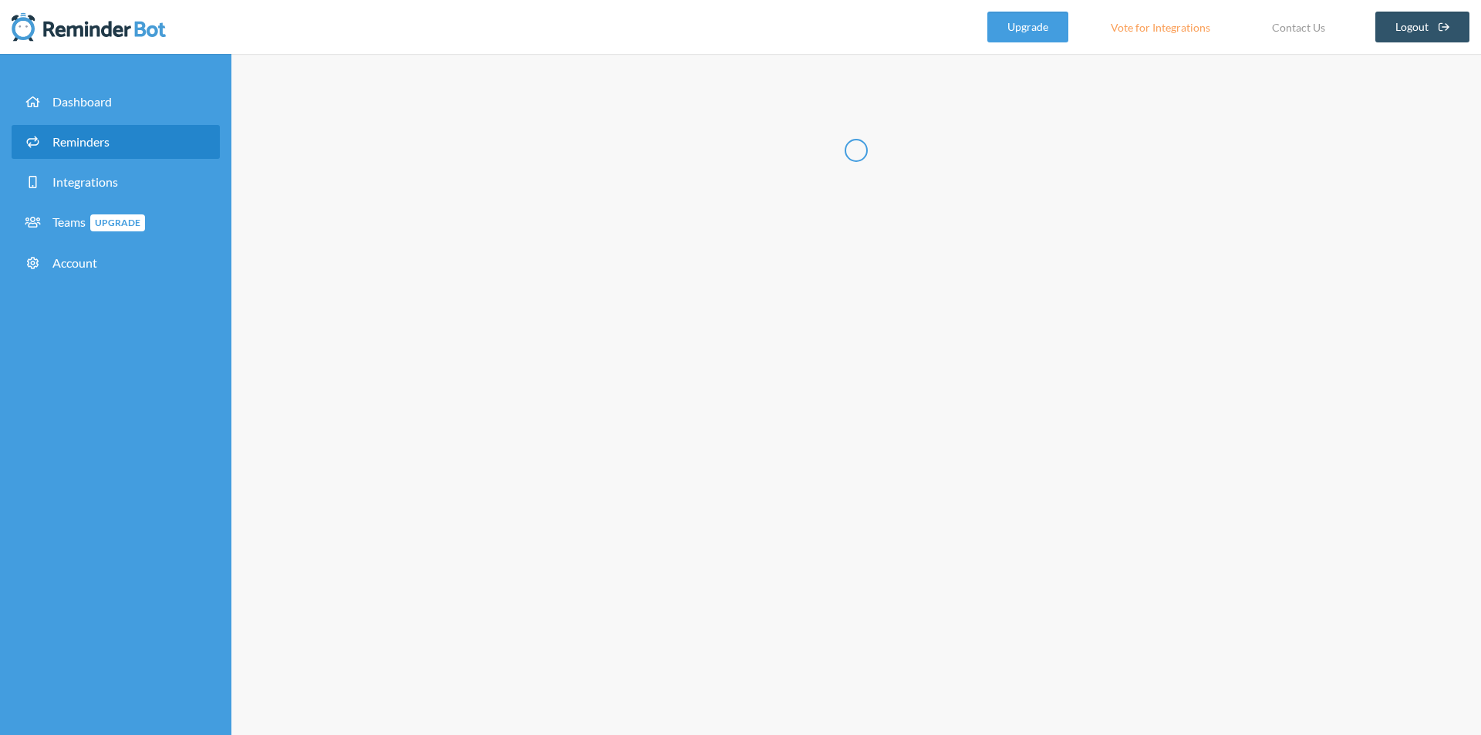
select select "07:30:00"
select select "08:30:00"
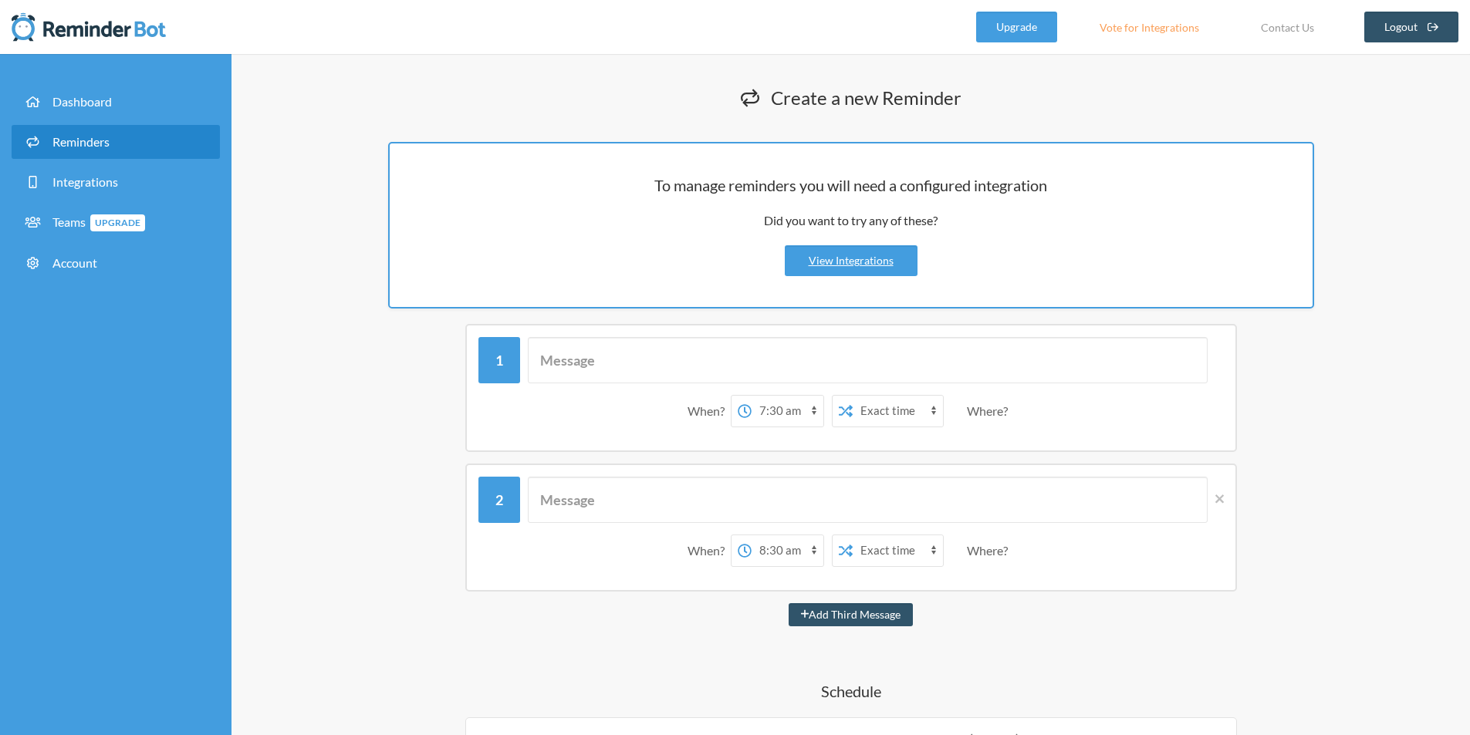
click at [399, 437] on div "When? 12:00 am 12:15 am 12:30 am 12:45 am 1:00 am 1:15 am 1:30 am 1:45 am 2:00 …" at bounding box center [851, 388] width 926 height 128
click at [103, 218] on span "Upgrade" at bounding box center [117, 222] width 55 height 17
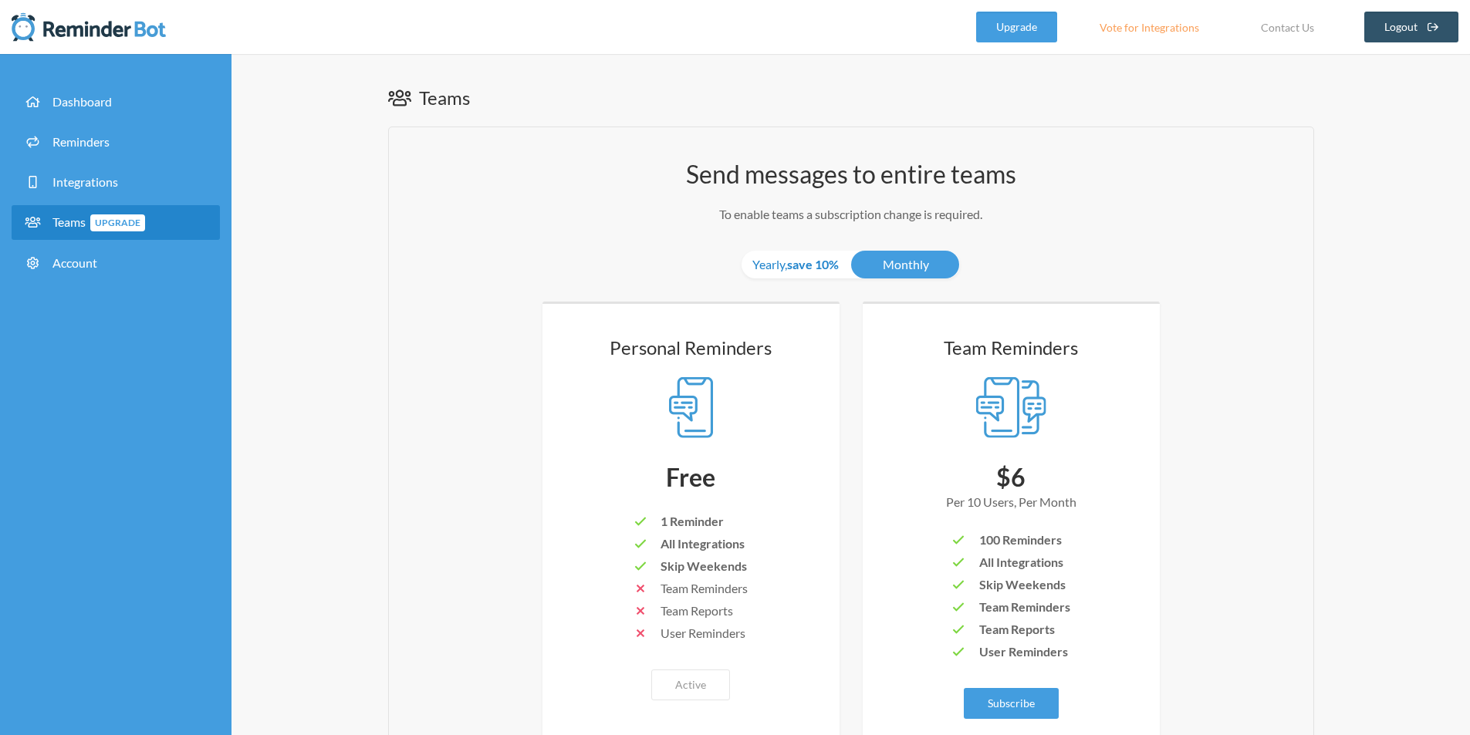
click at [818, 263] on strong "save 10%" at bounding box center [813, 264] width 52 height 15
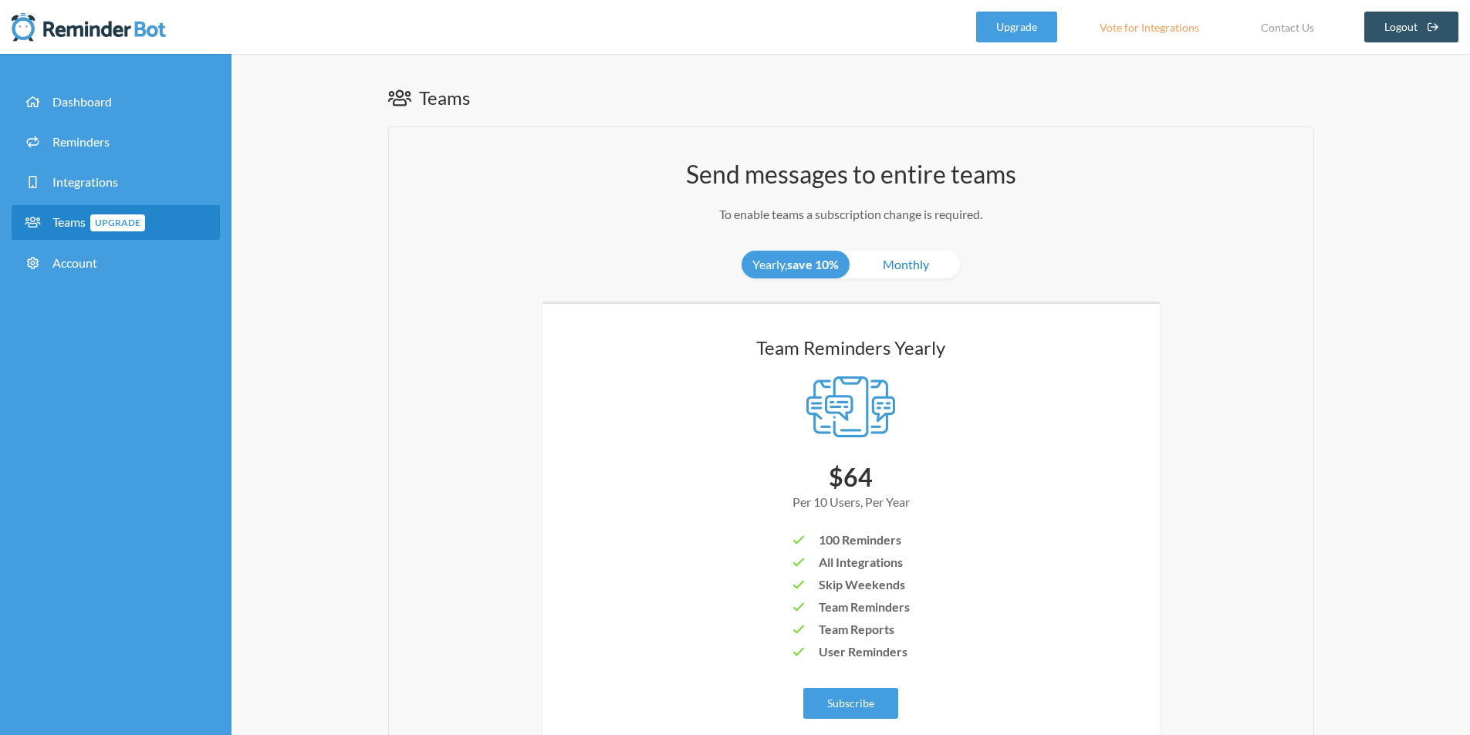
click at [911, 258] on link "Monthly" at bounding box center [906, 265] width 108 height 28
